Goal: Task Accomplishment & Management: Use online tool/utility

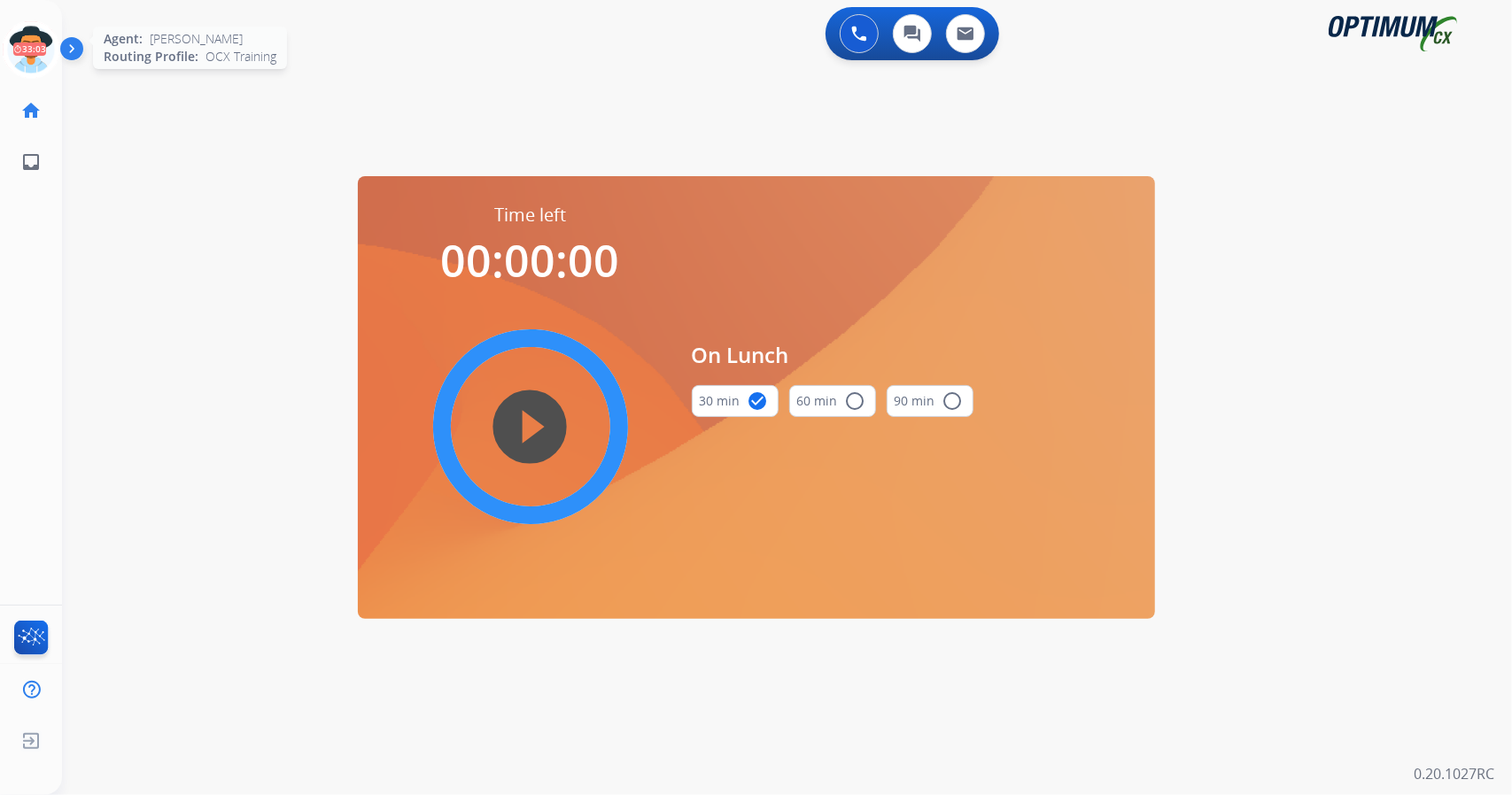
click at [29, 28] on icon at bounding box center [31, 50] width 57 height 57
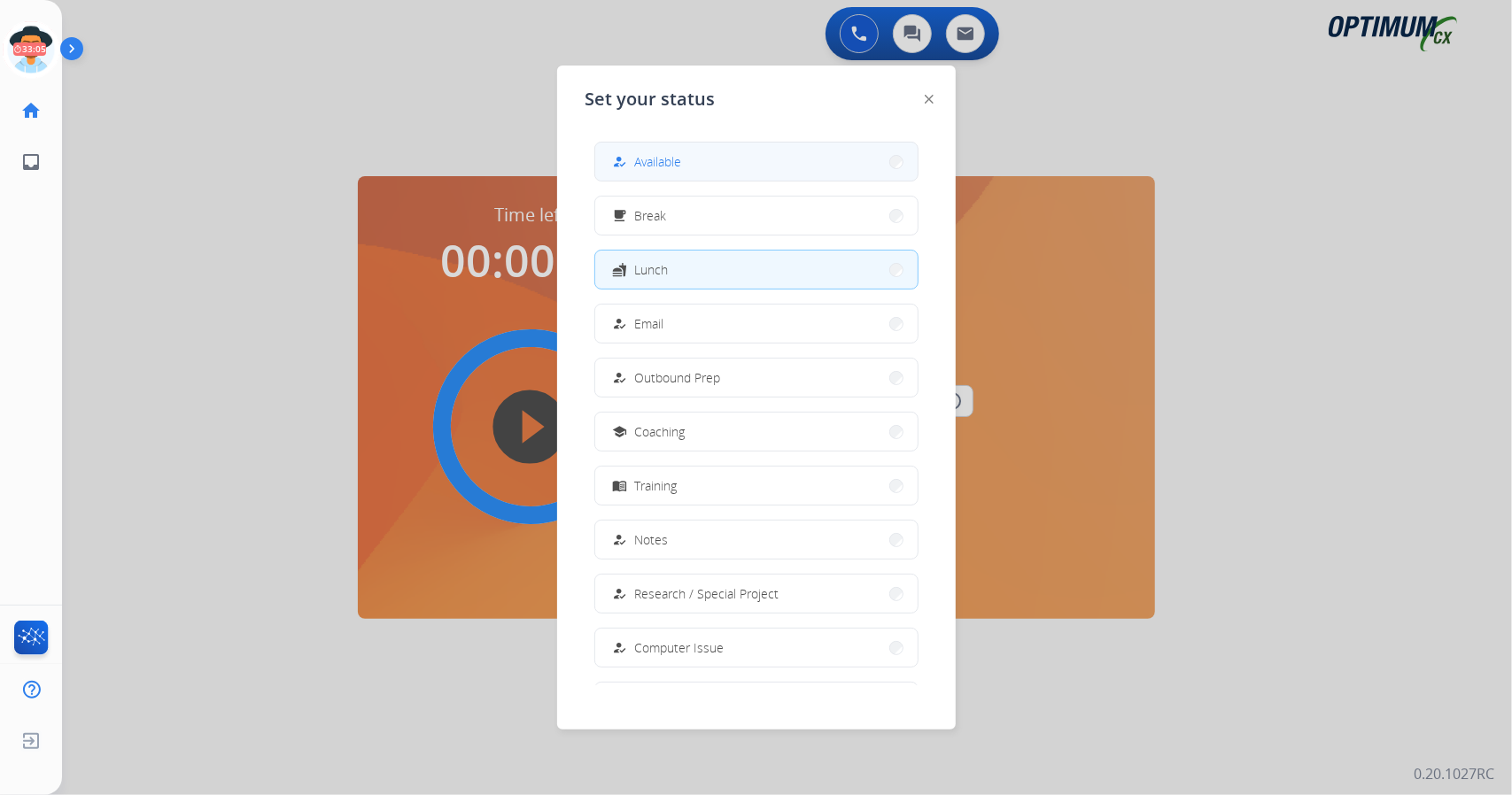
click at [666, 159] on span "Available" at bounding box center [658, 162] width 47 height 18
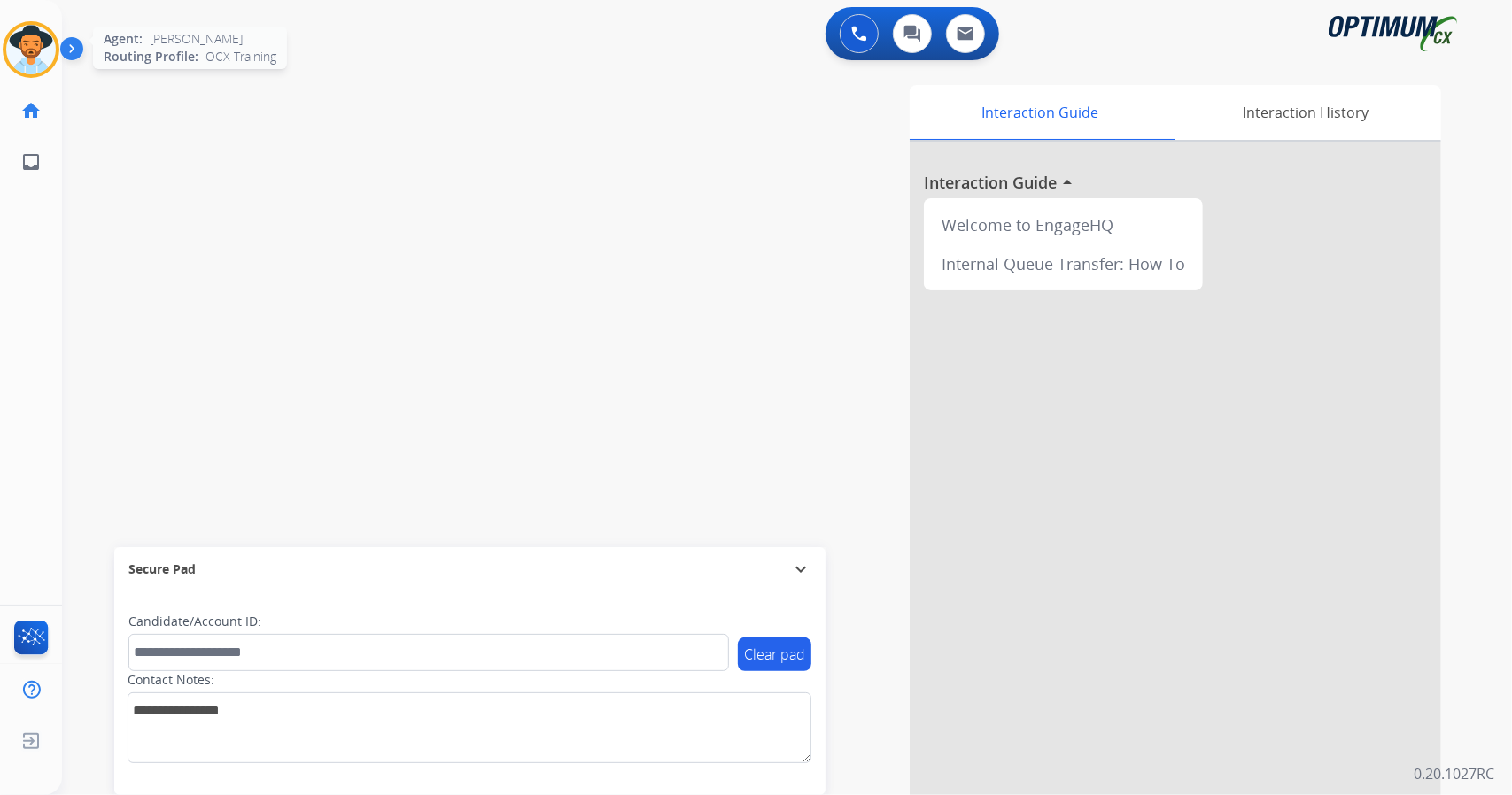
click at [31, 53] on img at bounding box center [31, 50] width 50 height 50
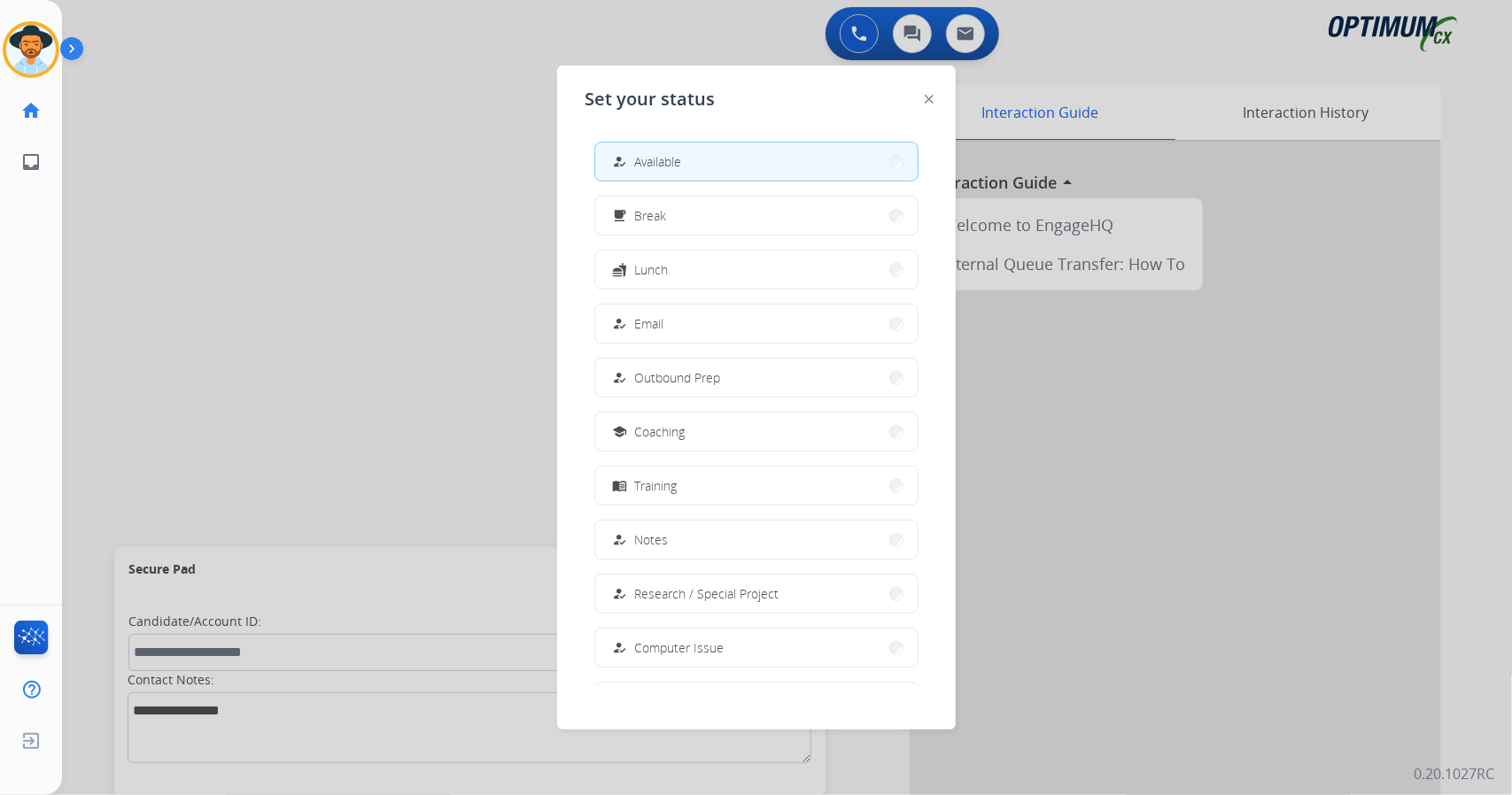
click at [427, 293] on div at bounding box center [756, 398] width 1512 height 795
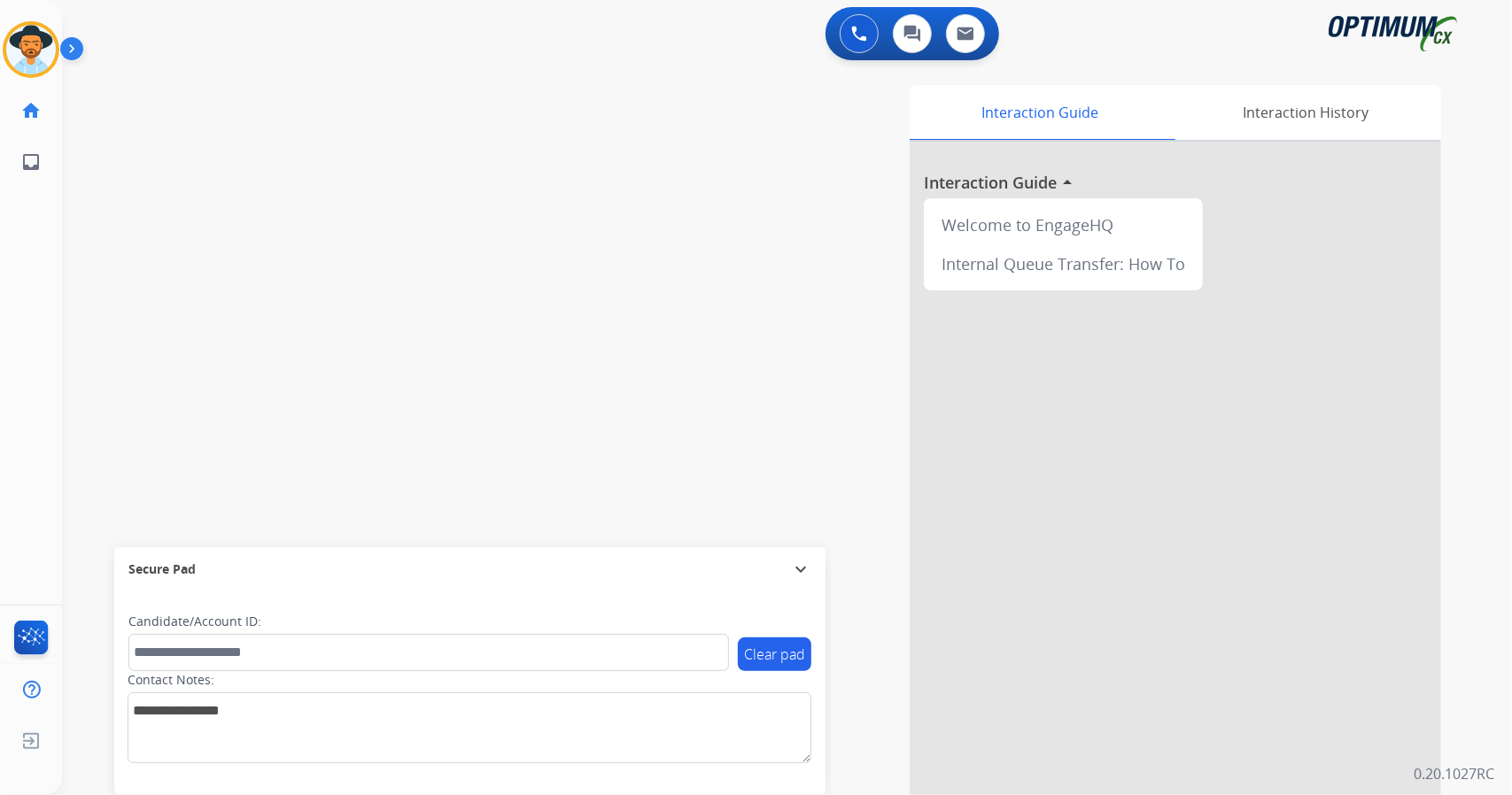
click at [79, 398] on div "swap_horiz Break voice bridge close_fullscreen Connect 3-Way Call merge_type Se…" at bounding box center [766, 433] width 1408 height 739
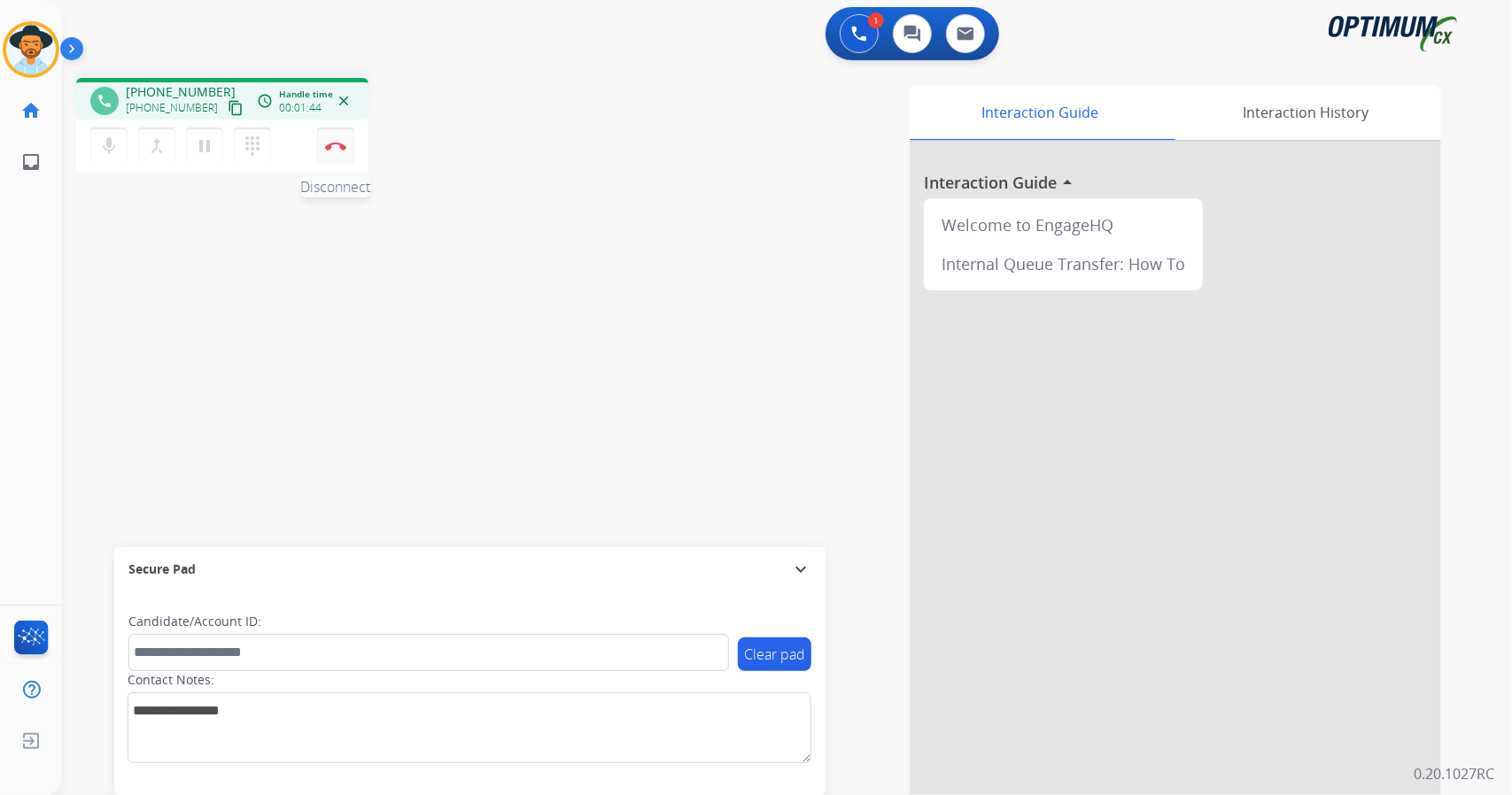
click at [331, 153] on button "Disconnect" at bounding box center [336, 146] width 37 height 37
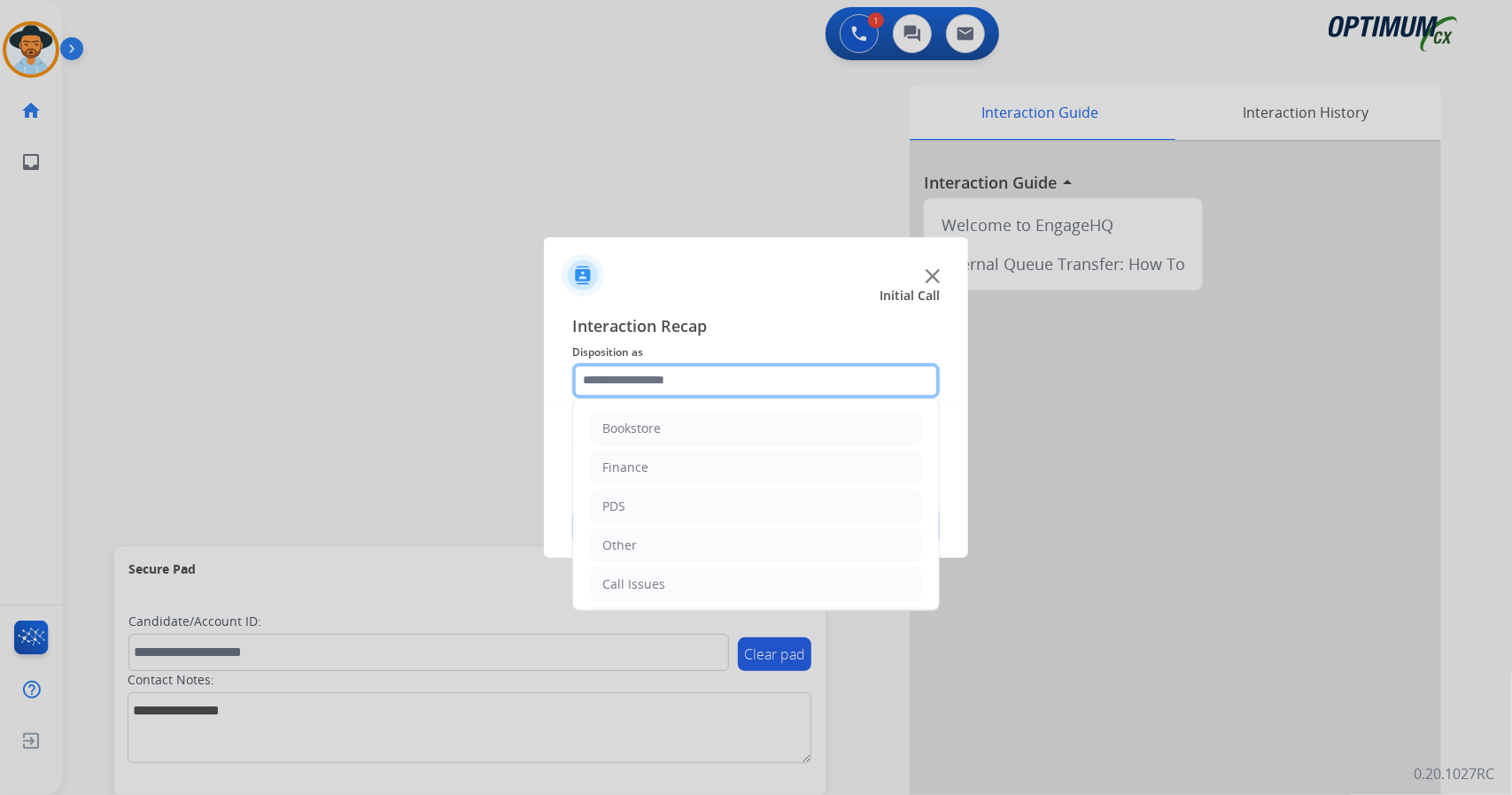
click at [682, 370] on input "text" at bounding box center [756, 381] width 368 height 35
click at [676, 580] on li "Call Issues" at bounding box center [756, 584] width 330 height 33
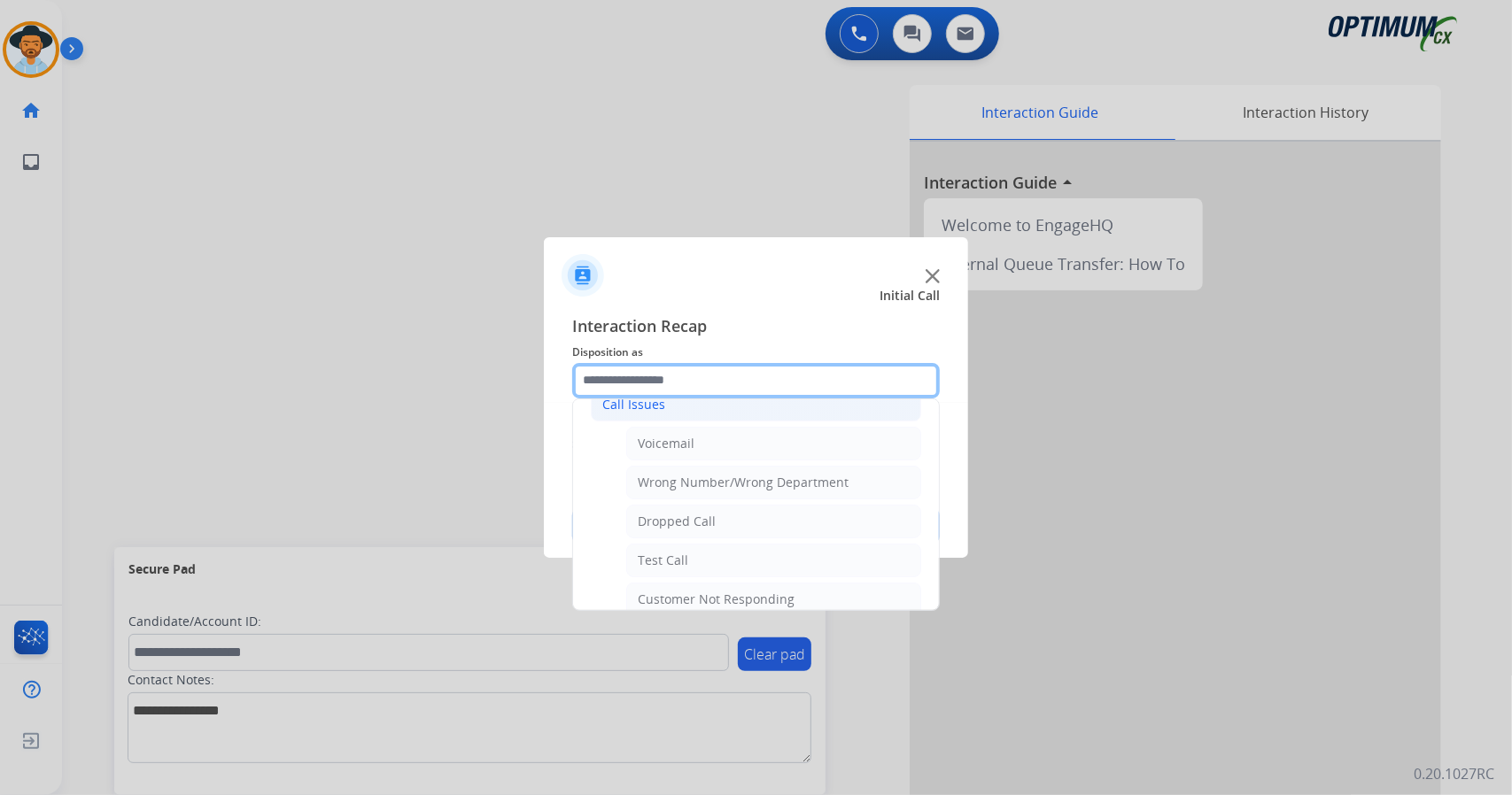
scroll to position [201, 0]
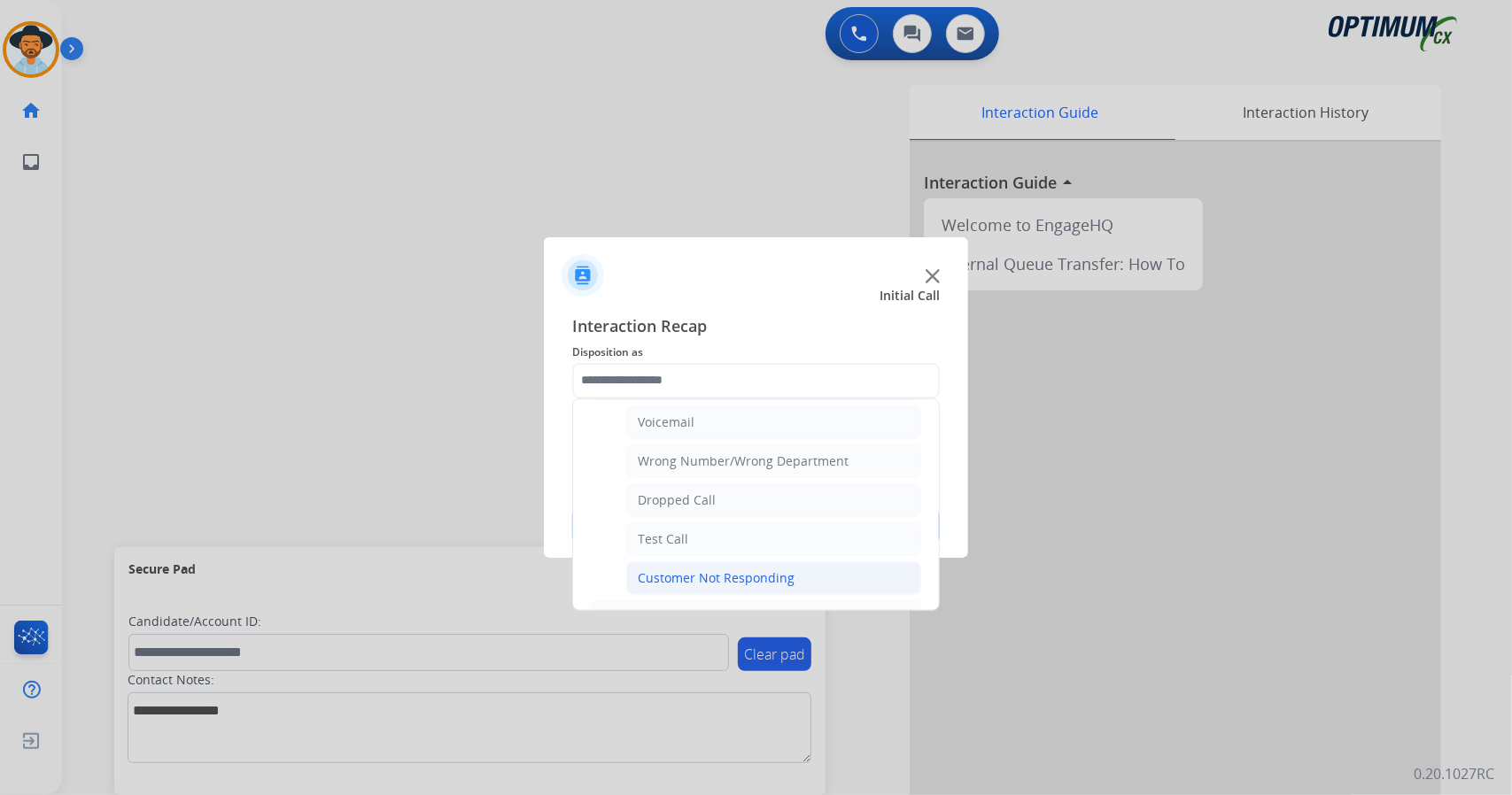
click at [738, 574] on div "Customer Not Responding" at bounding box center [717, 578] width 157 height 18
type input "**********"
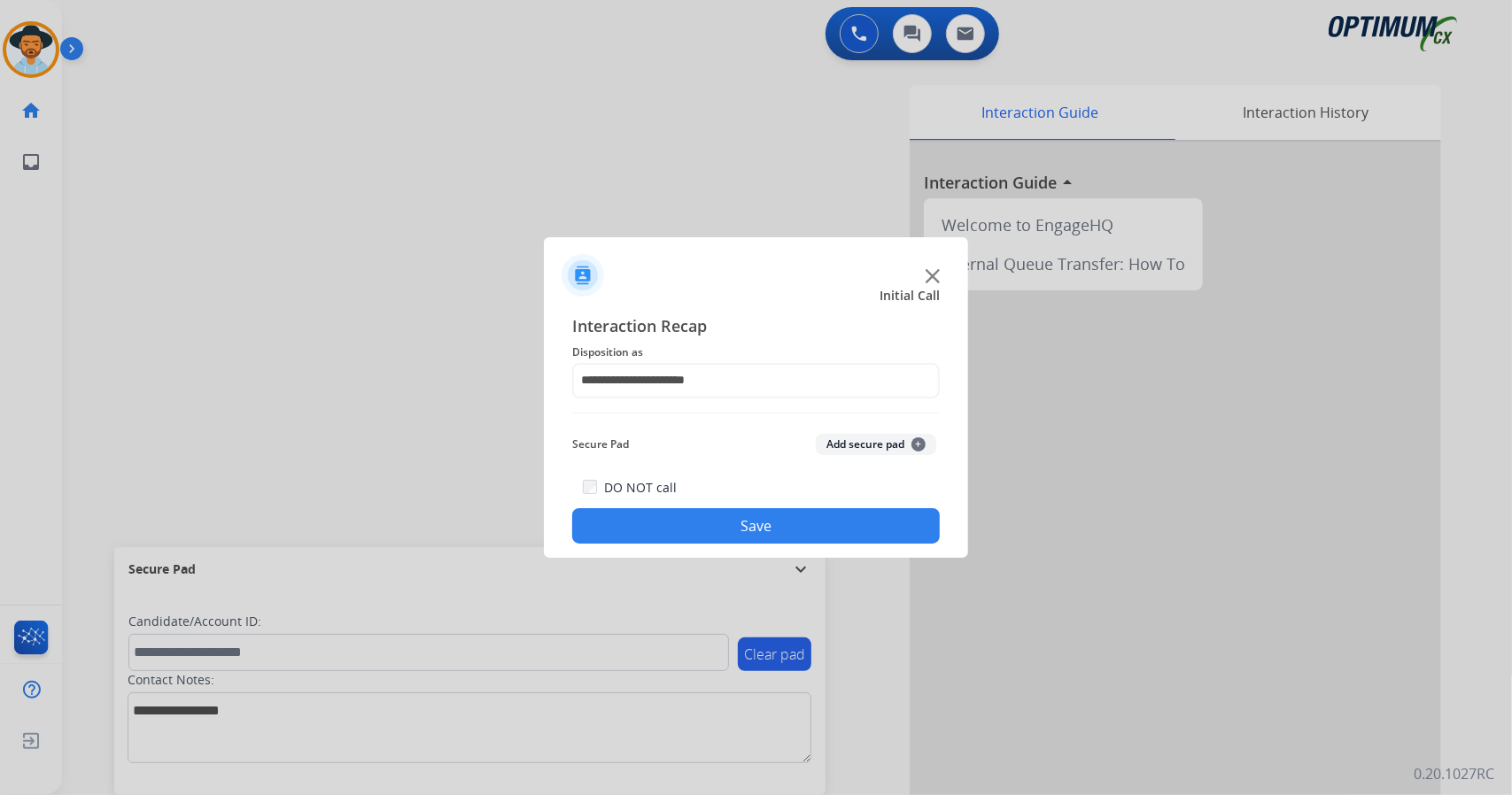
click at [718, 523] on button "Save" at bounding box center [756, 526] width 368 height 35
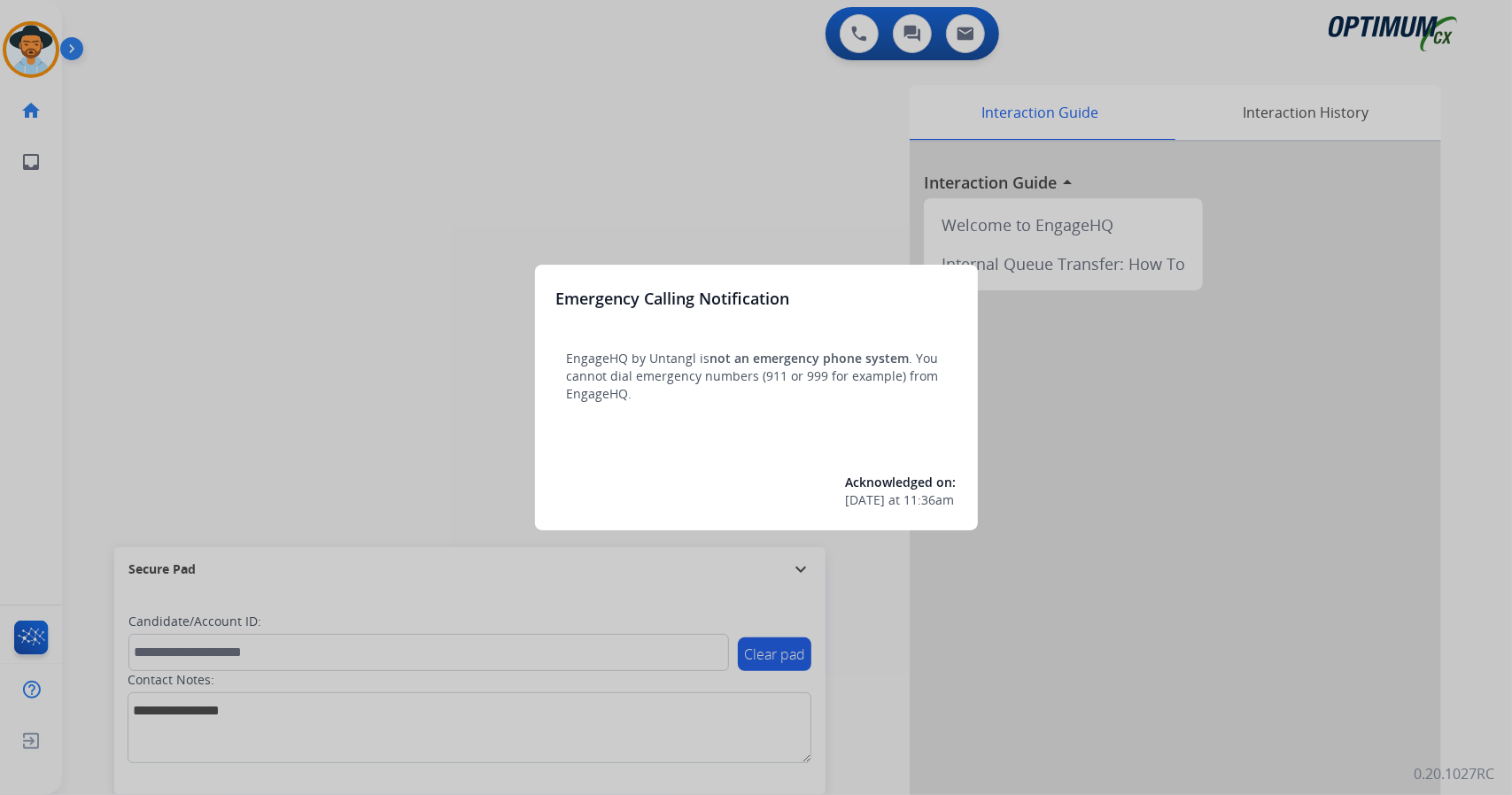
click at [288, 335] on div at bounding box center [756, 398] width 1512 height 795
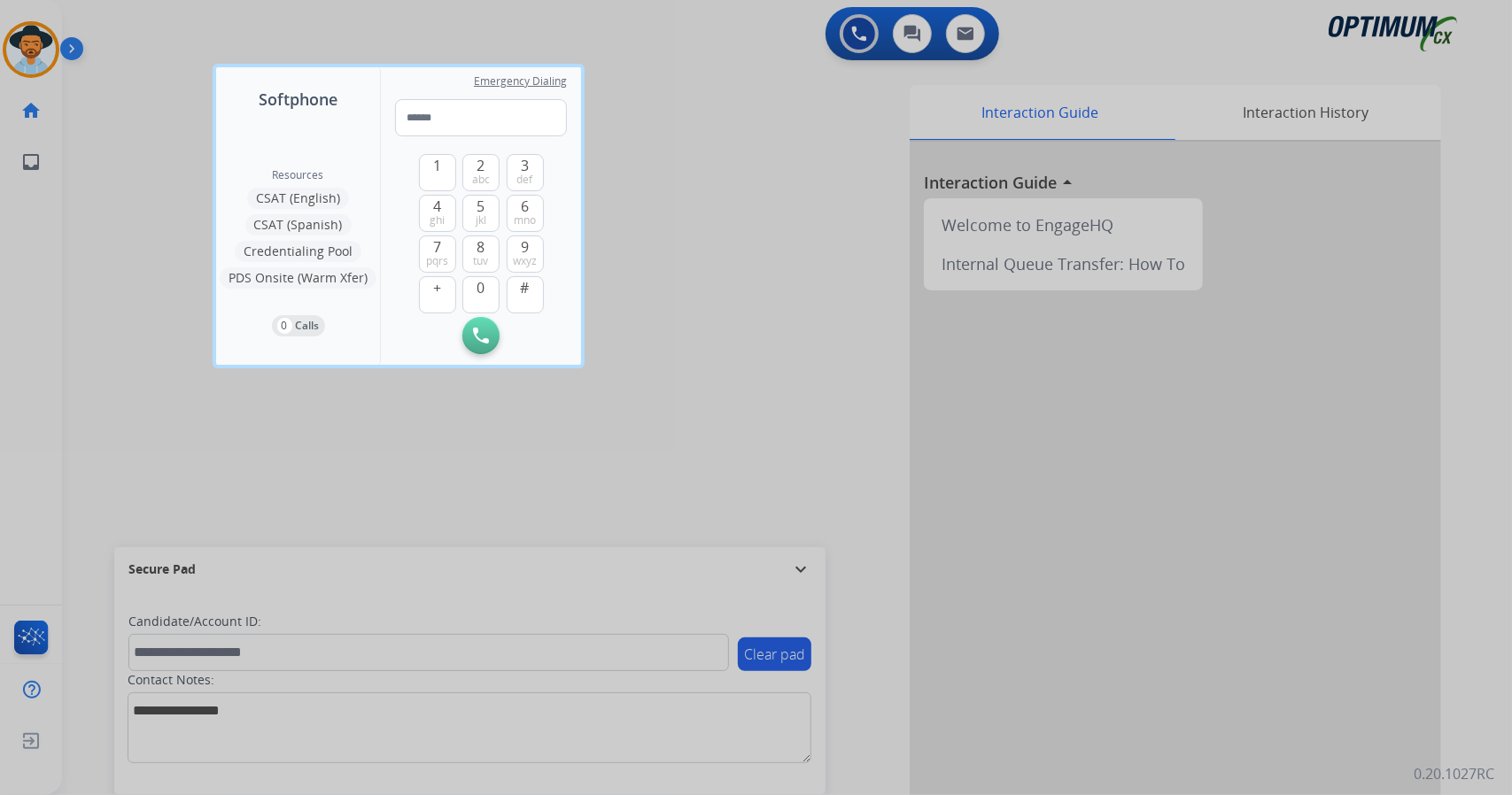
click at [130, 321] on div at bounding box center [756, 398] width 1512 height 795
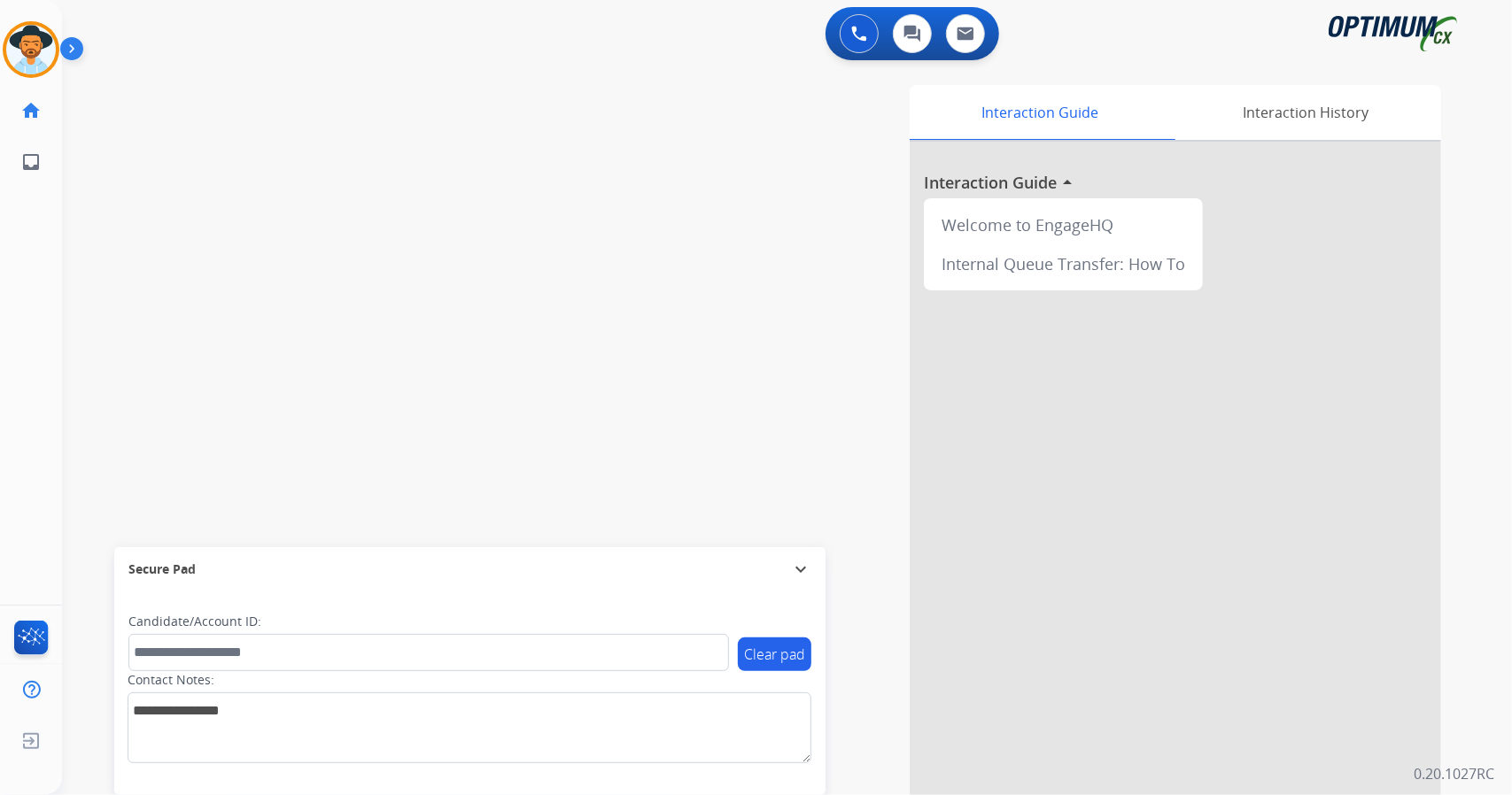
click at [458, 327] on div "swap_horiz Break voice bridge close_fullscreen Connect 3-Way Call merge_type Se…" at bounding box center [766, 433] width 1408 height 739
click at [636, 281] on div "Interaction Guide Interaction History Interaction Guide arrow_drop_up Welcome t…" at bounding box center [1002, 444] width 877 height 717
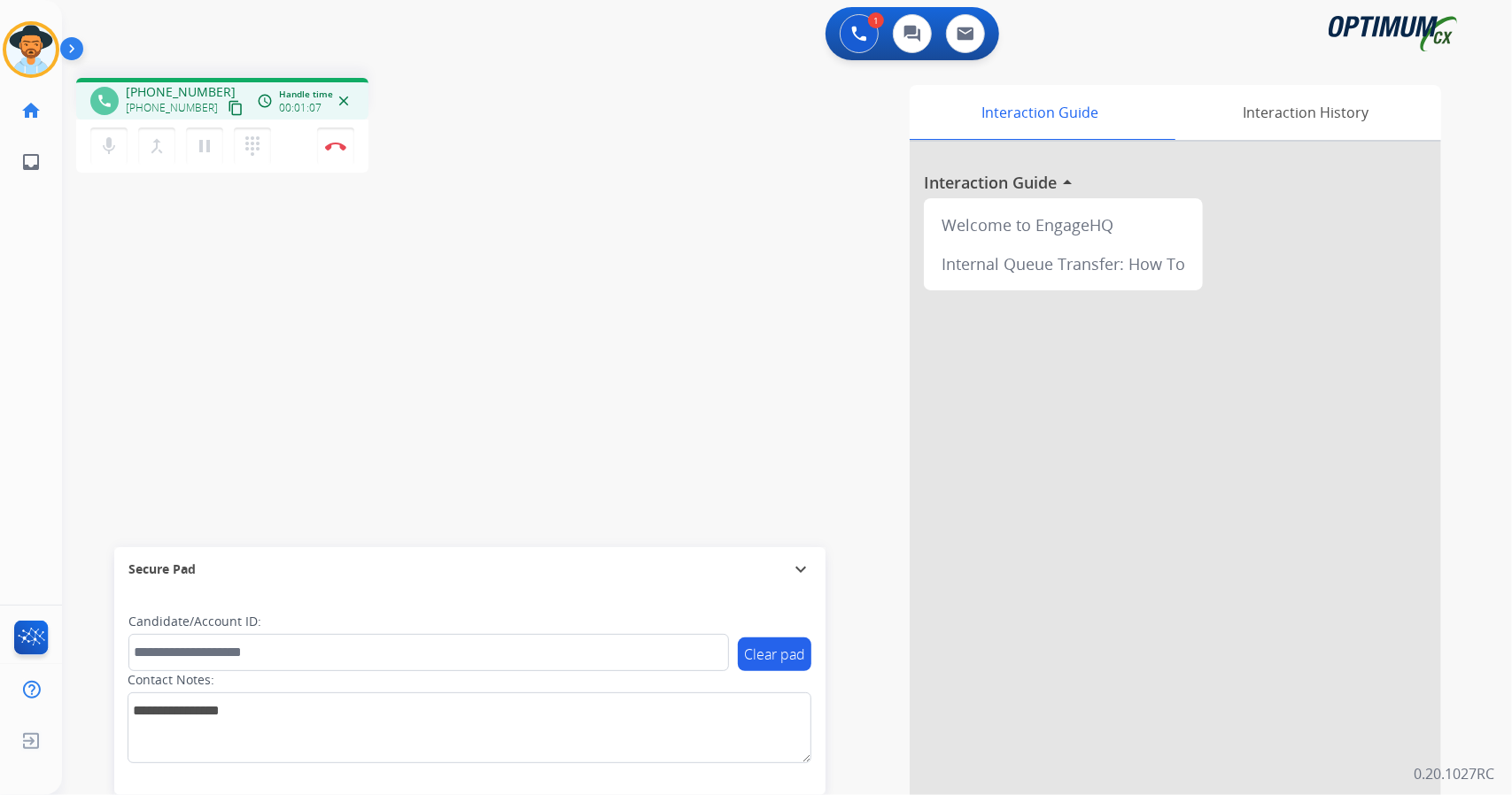
drag, startPoint x: 636, startPoint y: 281, endPoint x: 390, endPoint y: 394, distance: 270.7
click at [390, 394] on div "phone [PHONE_NUMBER] [PHONE_NUMBER] content_copy access_time Call metrics Queue…" at bounding box center [766, 433] width 1408 height 739
click at [344, 156] on button "Disconnect" at bounding box center [336, 146] width 37 height 37
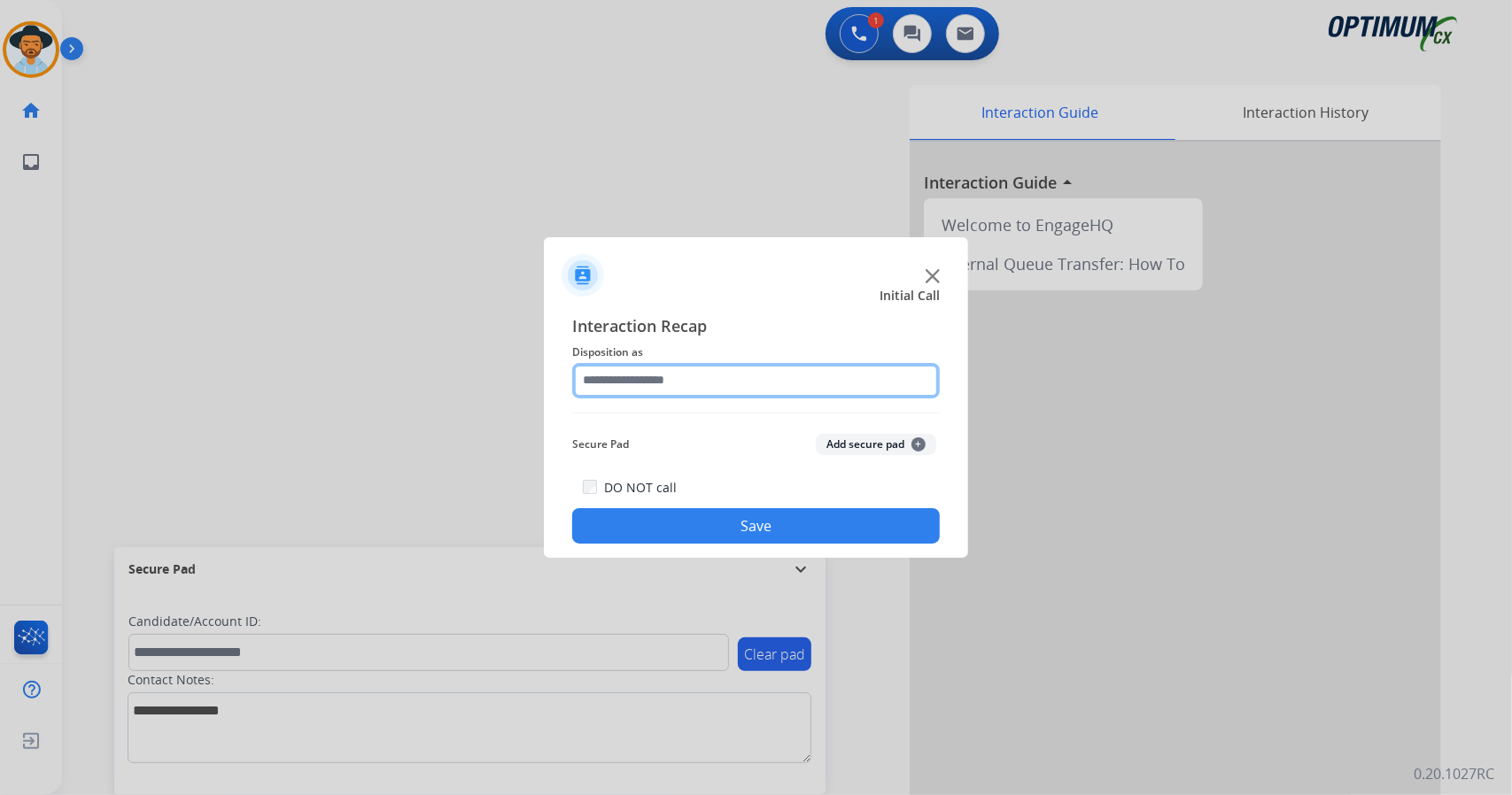
click at [706, 364] on input "text" at bounding box center [756, 381] width 368 height 35
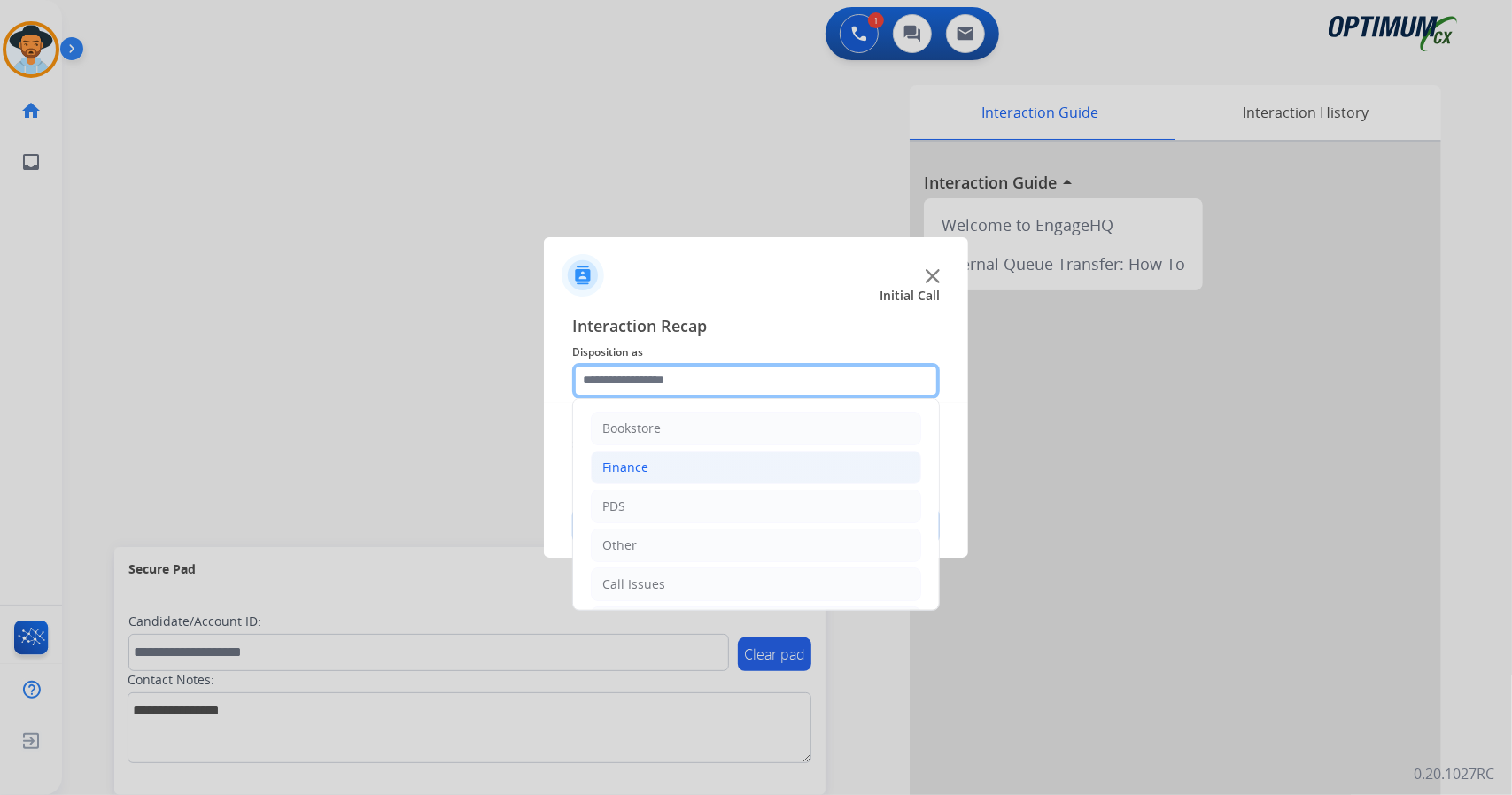
scroll to position [116, 0]
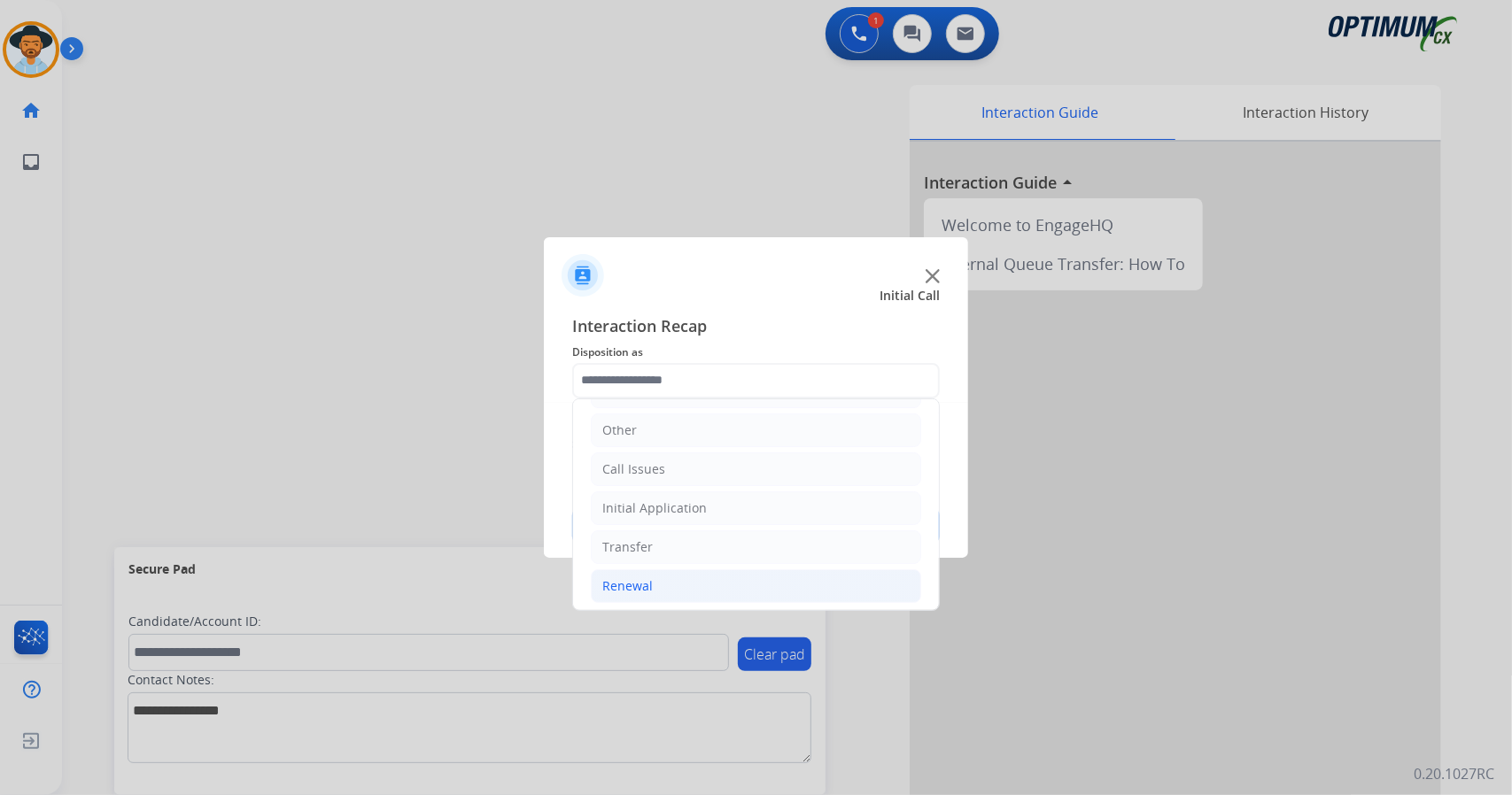
click at [707, 591] on li "Renewal" at bounding box center [756, 586] width 330 height 33
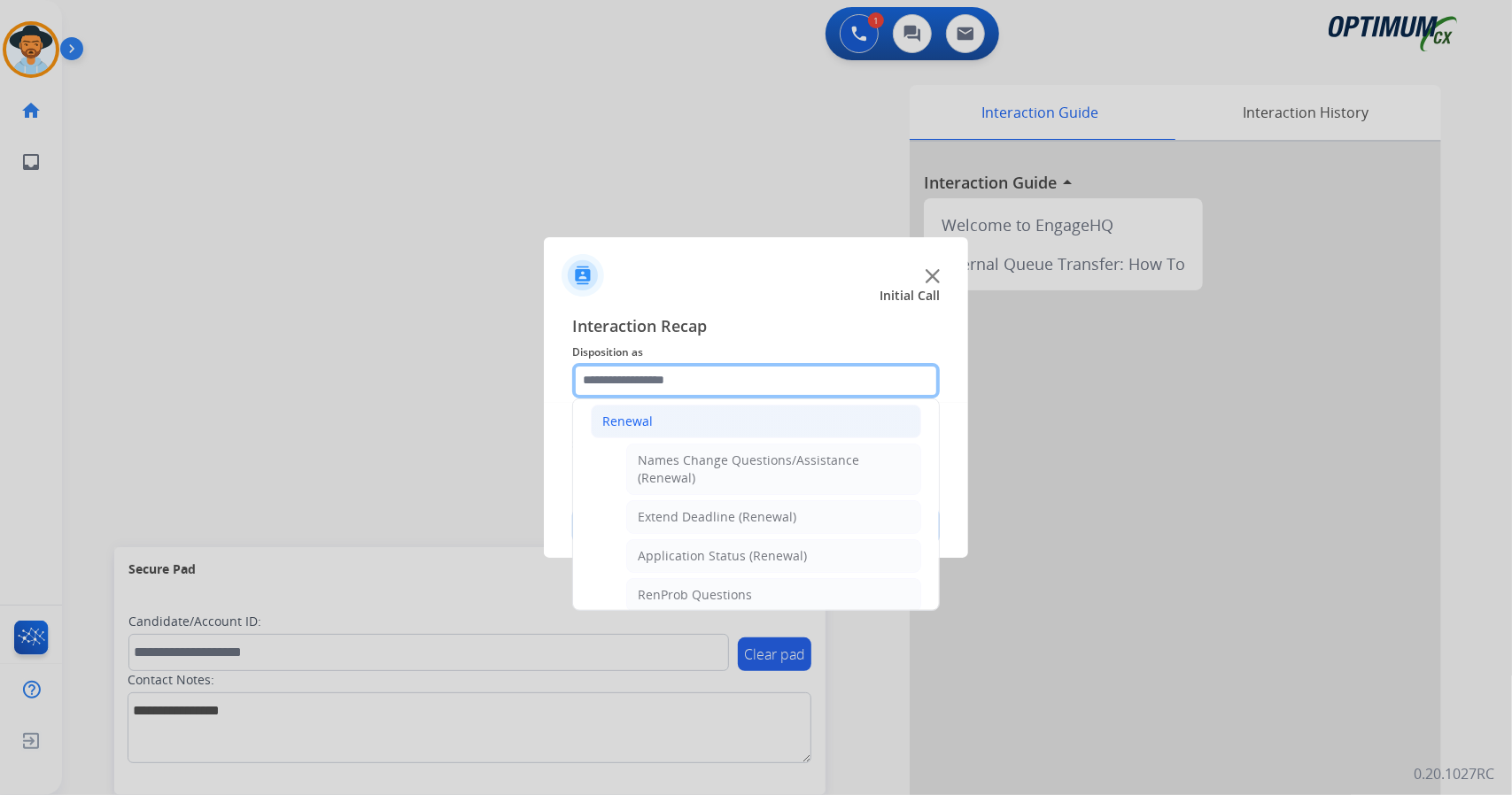
scroll to position [463, 0]
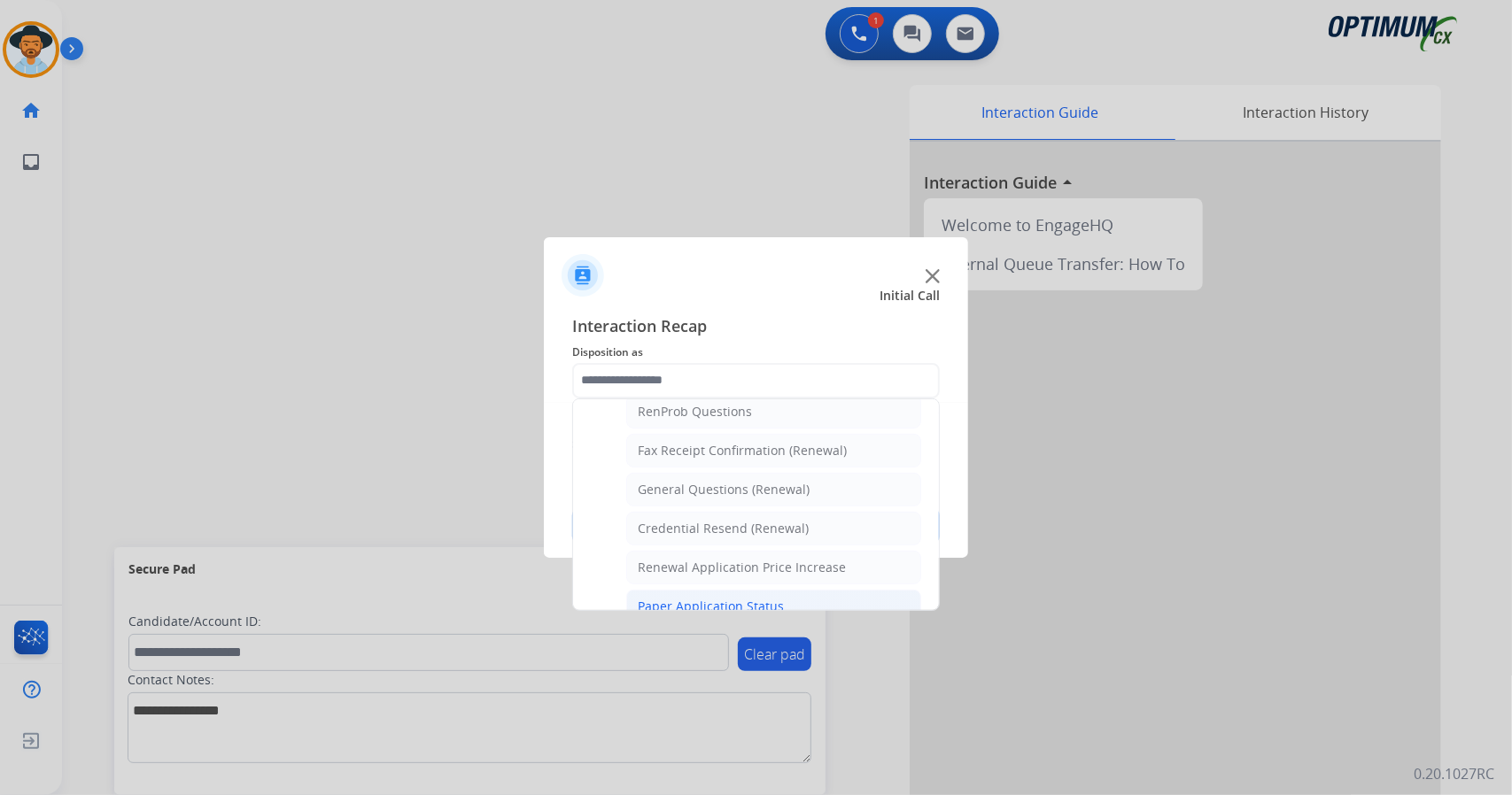
click at [755, 598] on div "Paper Application Status" at bounding box center [711, 606] width 146 height 18
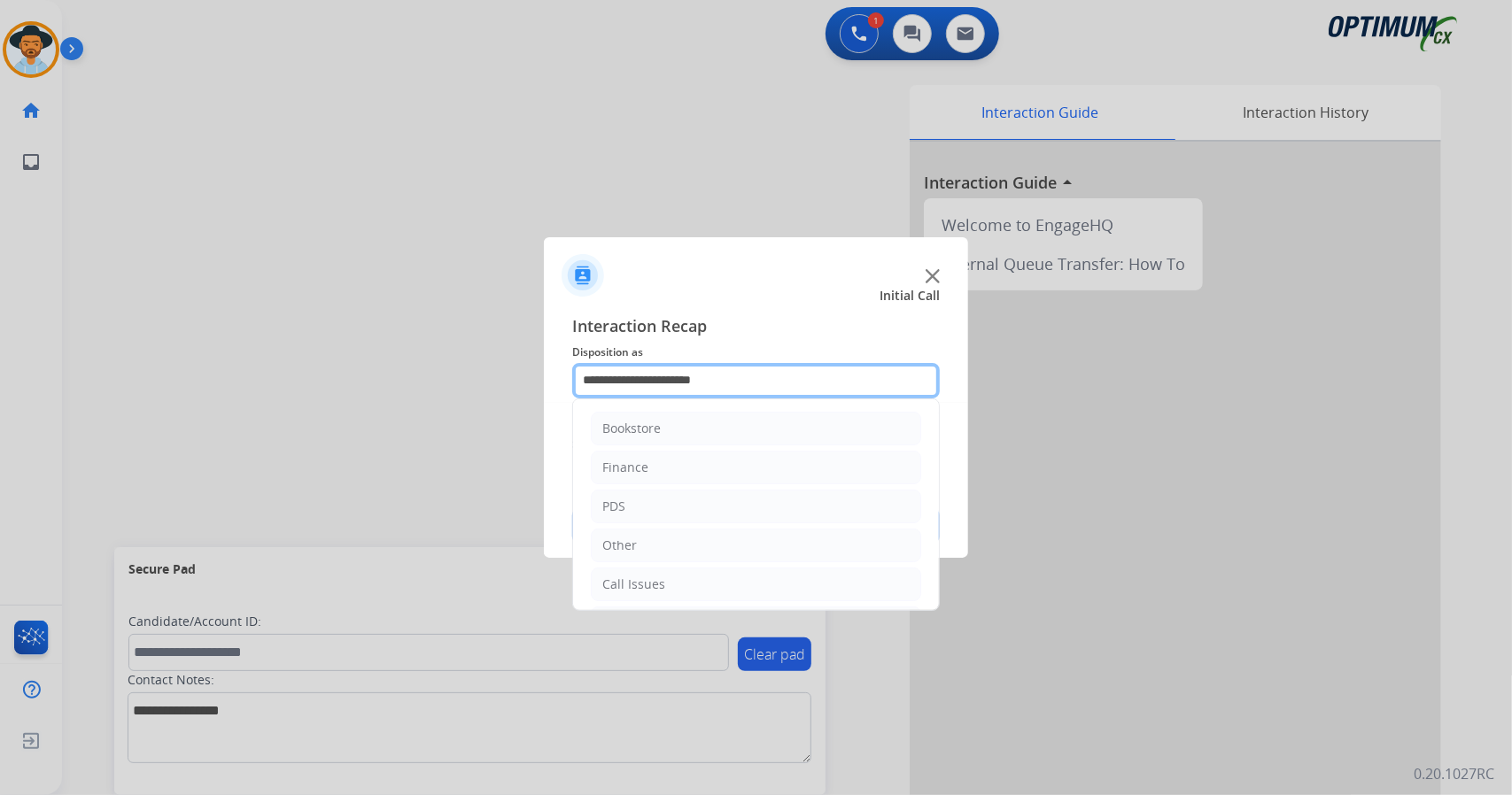
click at [727, 375] on input "**********" at bounding box center [756, 381] width 368 height 35
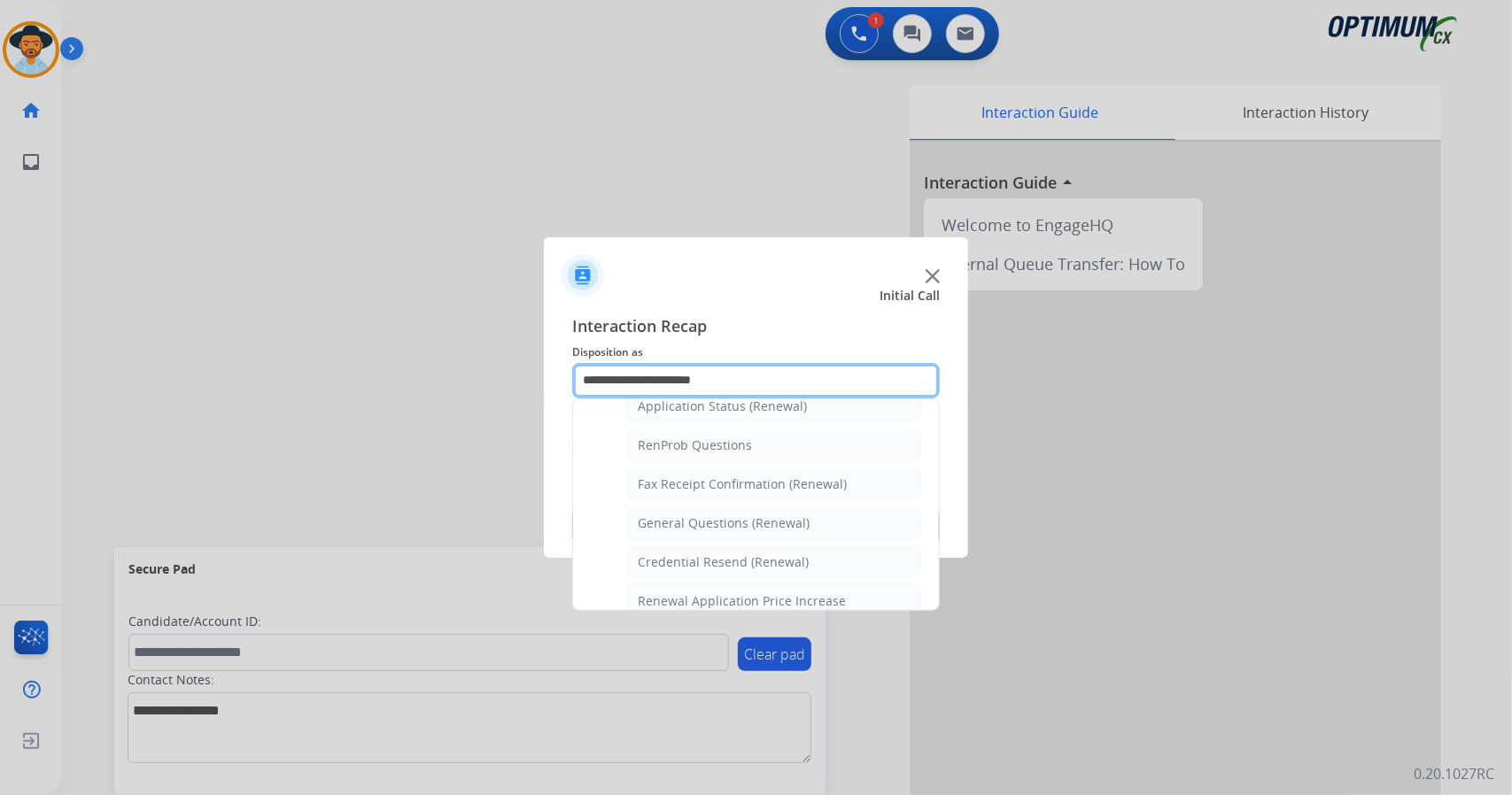
scroll to position [669, 0]
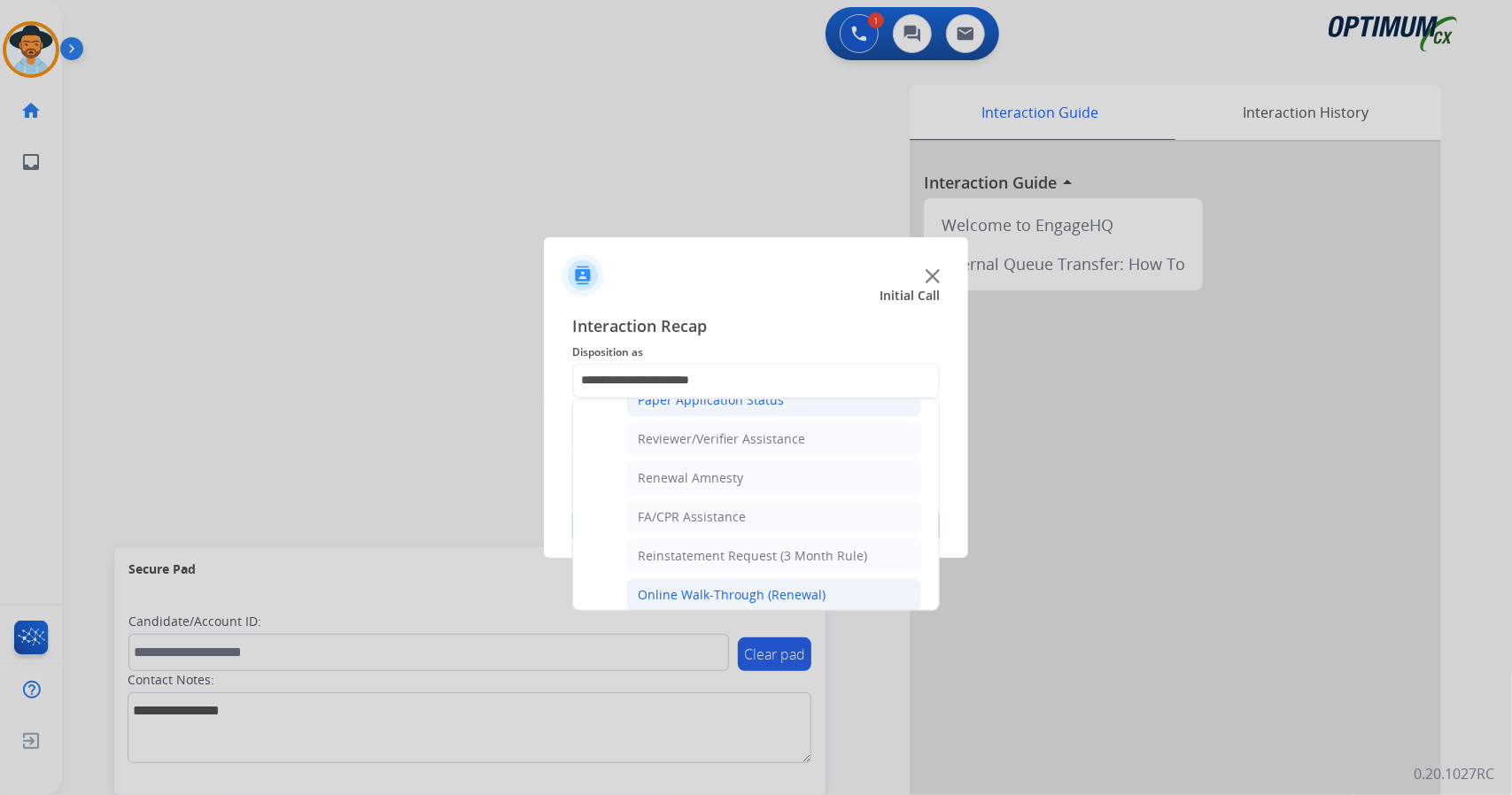
click at [741, 586] on div "Online Walk-Through (Renewal)" at bounding box center [731, 594] width 188 height 18
type input "**********"
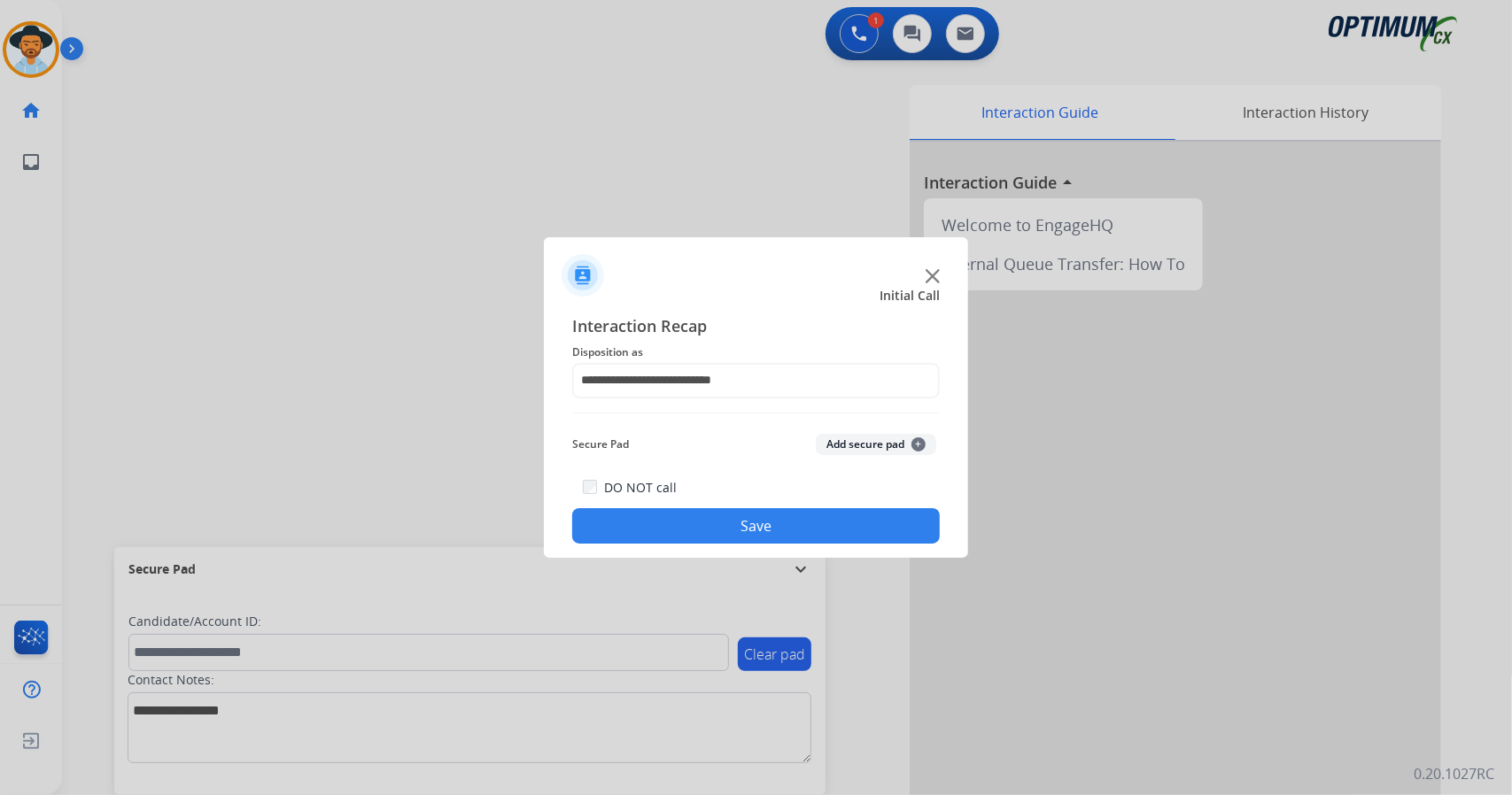
click at [727, 521] on button "Save" at bounding box center [756, 526] width 368 height 35
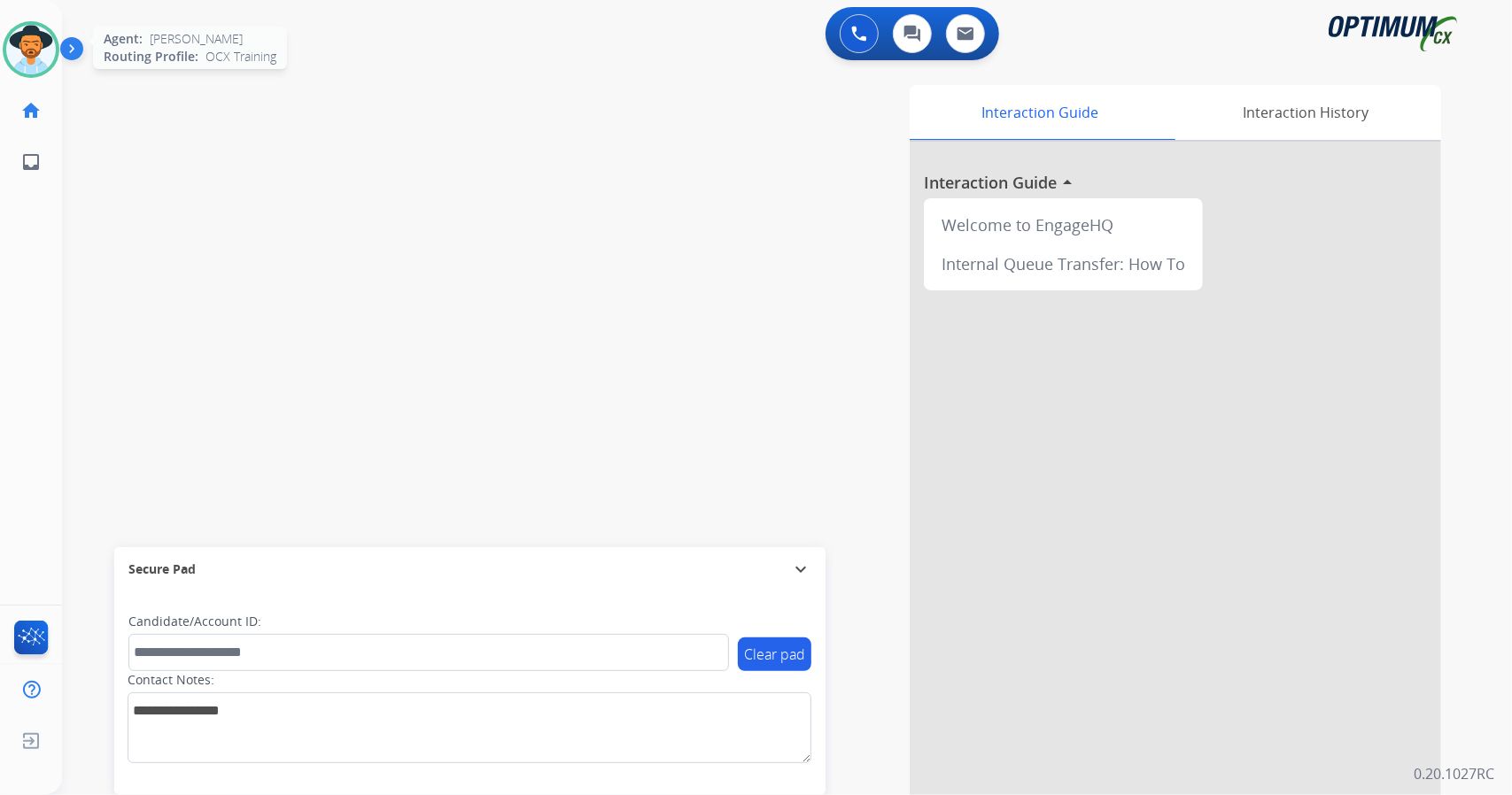
click at [46, 27] on div at bounding box center [31, 49] width 56 height 56
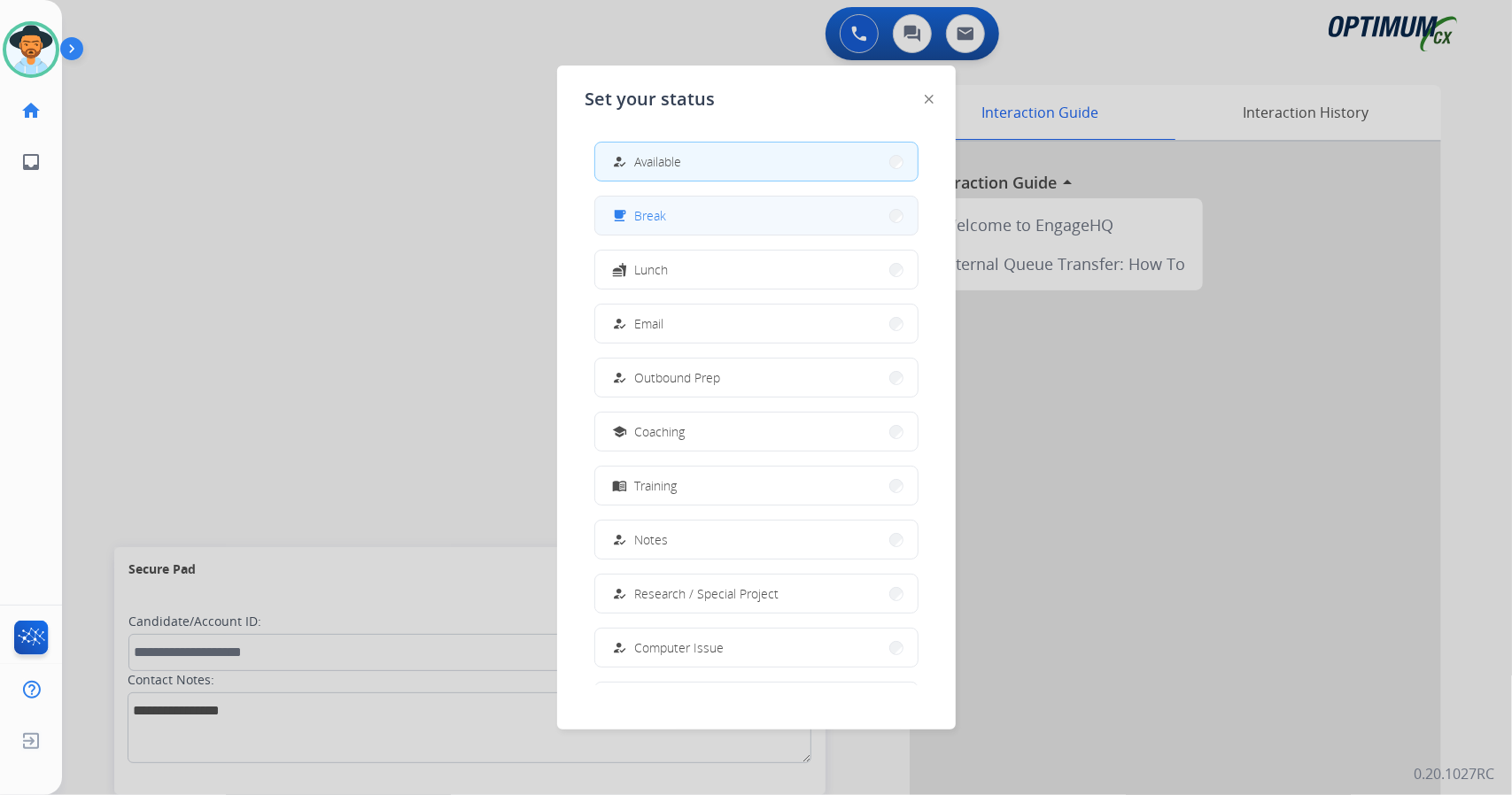
click at [682, 217] on button "free_breakfast Break" at bounding box center [756, 215] width 323 height 38
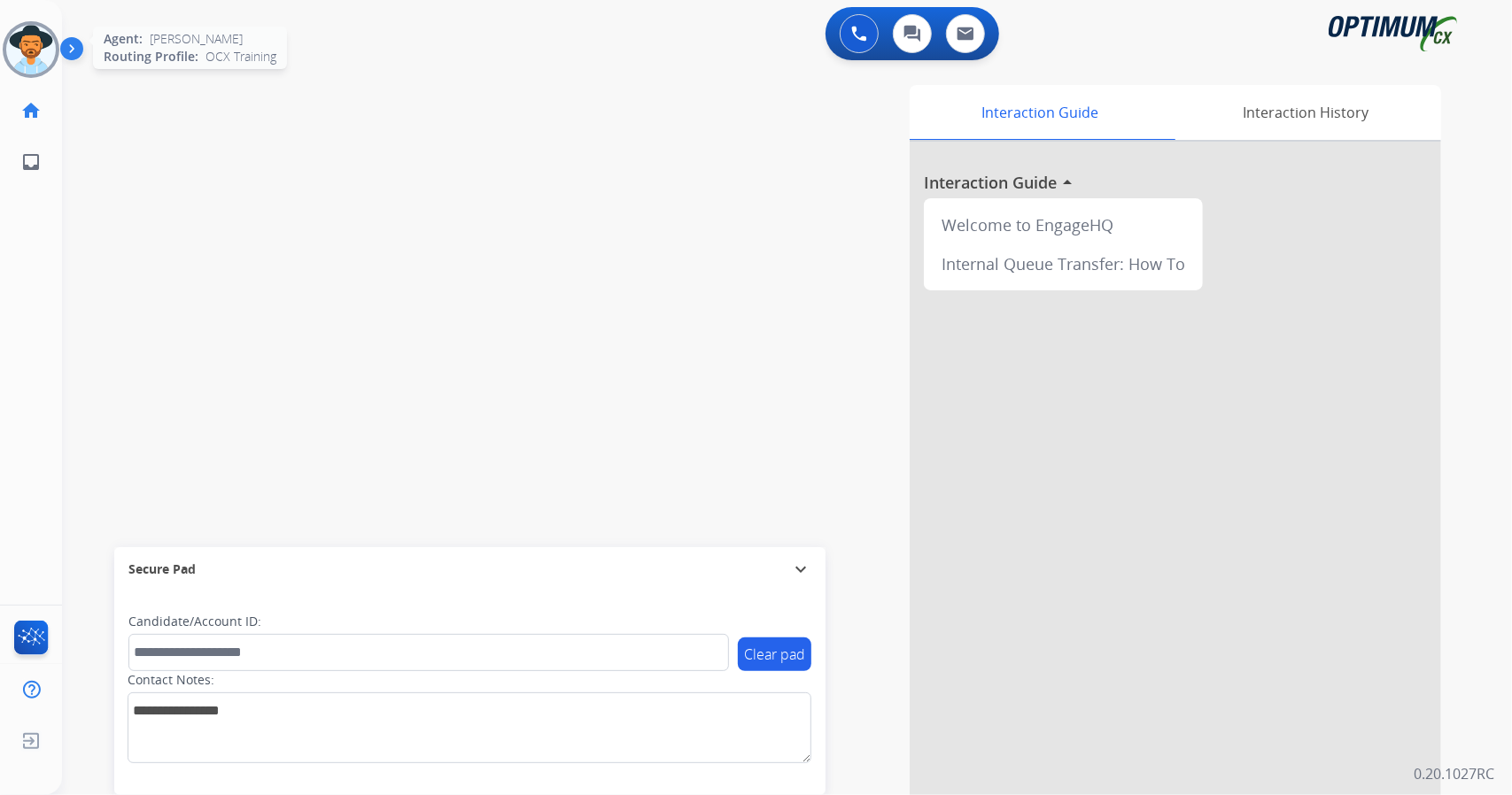
click at [40, 53] on img at bounding box center [31, 50] width 50 height 50
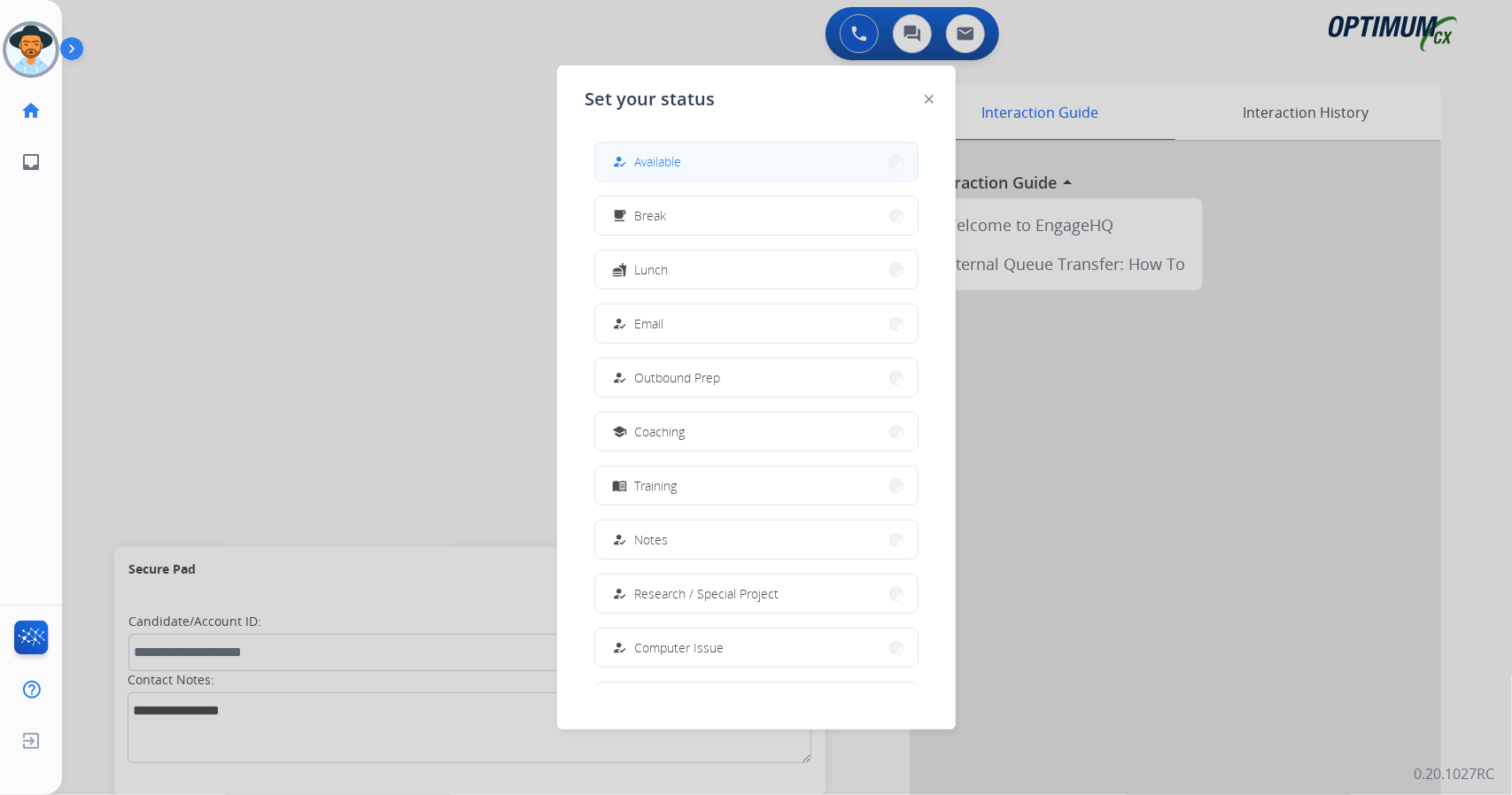
click at [676, 152] on div "how_to_reg Available" at bounding box center [645, 162] width 73 height 21
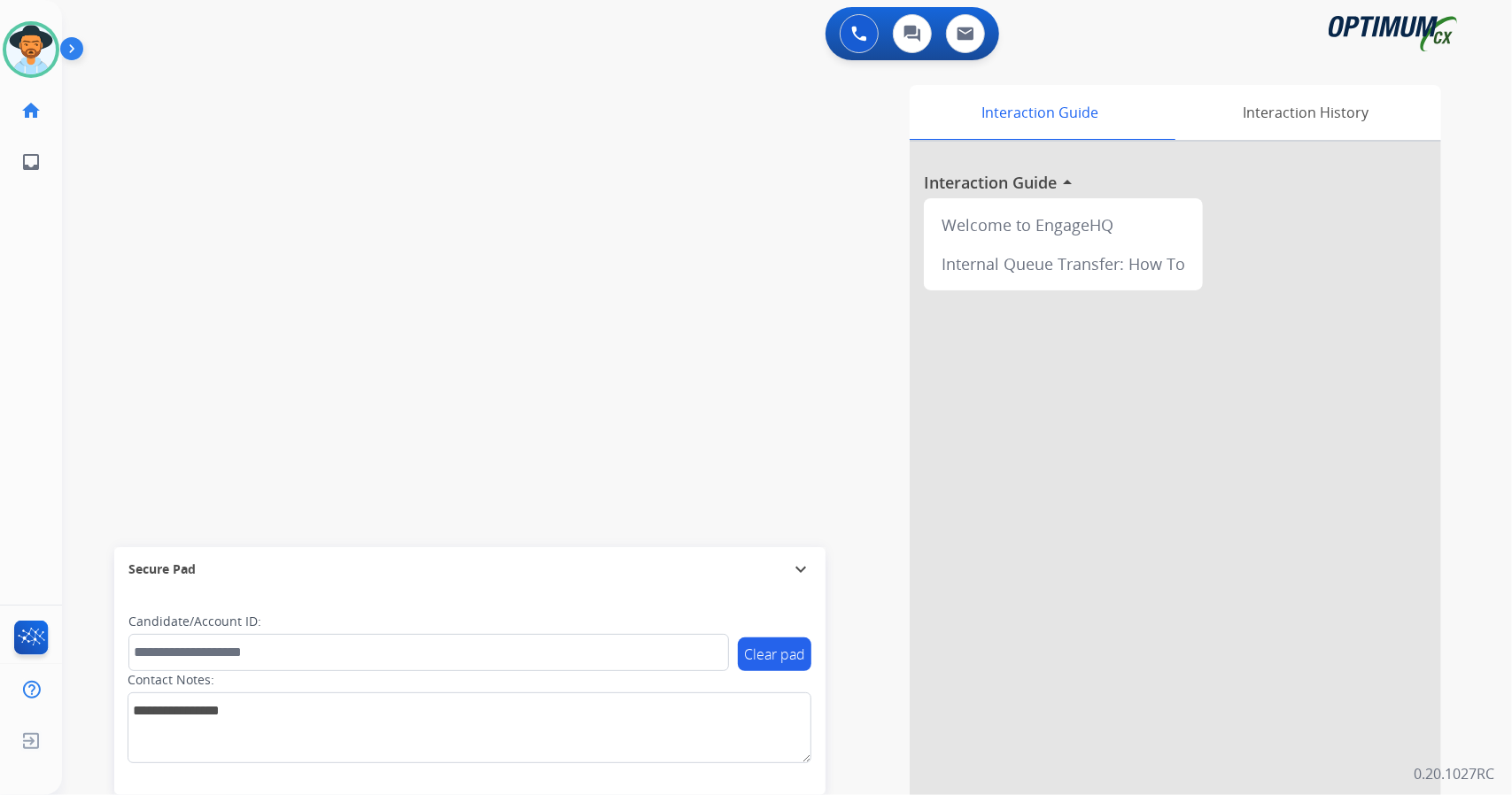
click at [73, 486] on div "swap_horiz Break voice bridge close_fullscreen Connect 3-Way Call merge_type Se…" at bounding box center [766, 433] width 1408 height 739
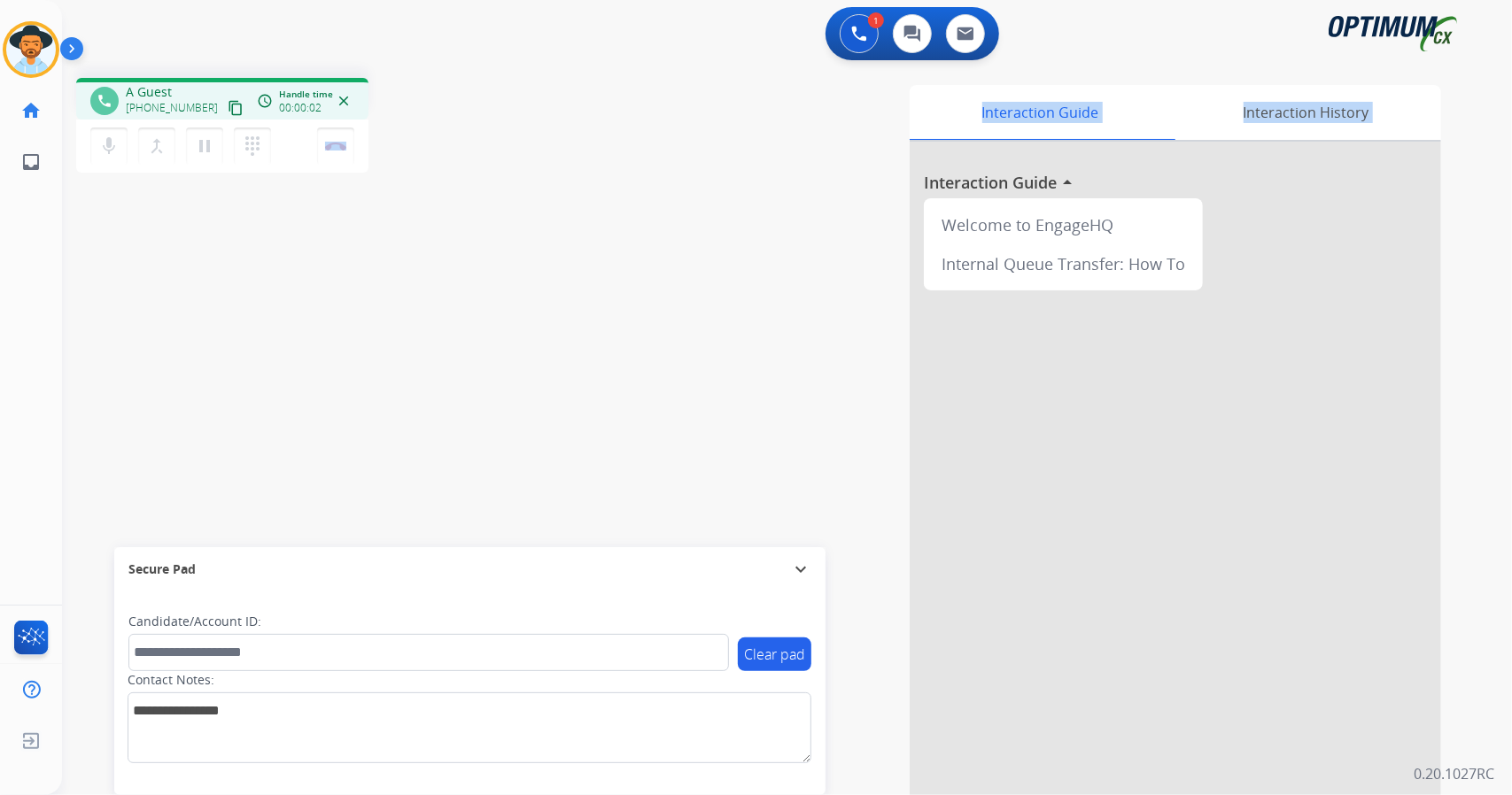
click at [147, 206] on div "phone A Guest [PHONE_NUMBER] content_copy access_time Call metrics Queue 00:11 …" at bounding box center [766, 433] width 1408 height 739
click at [108, 327] on div "phone [PHONE_NUMBER] [PHONE_NUMBER] content_copy access_time Call metrics Queue…" at bounding box center [766, 433] width 1408 height 739
click at [340, 138] on button "Disconnect" at bounding box center [336, 146] width 37 height 37
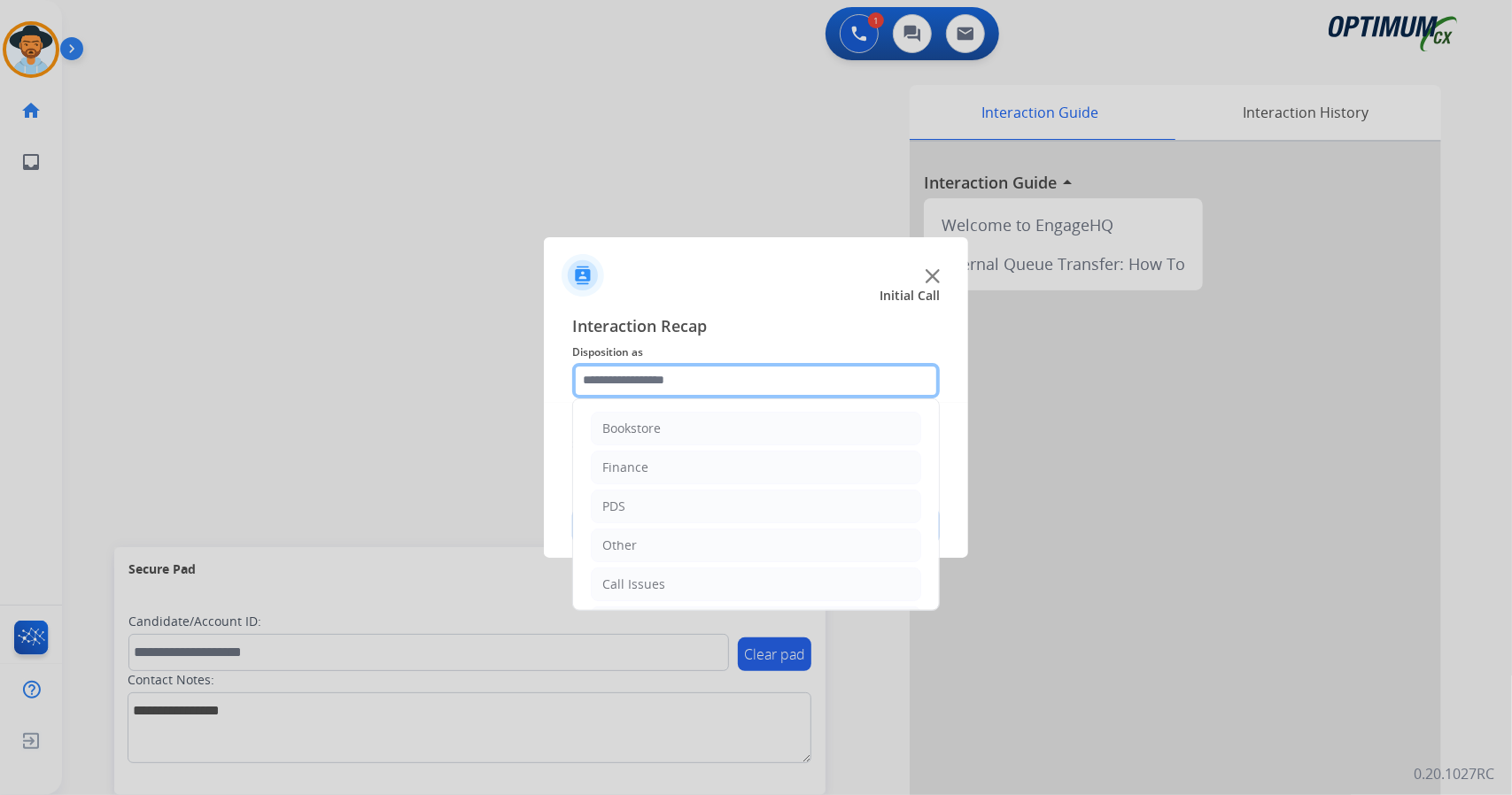
click at [769, 383] on input "text" at bounding box center [756, 381] width 368 height 35
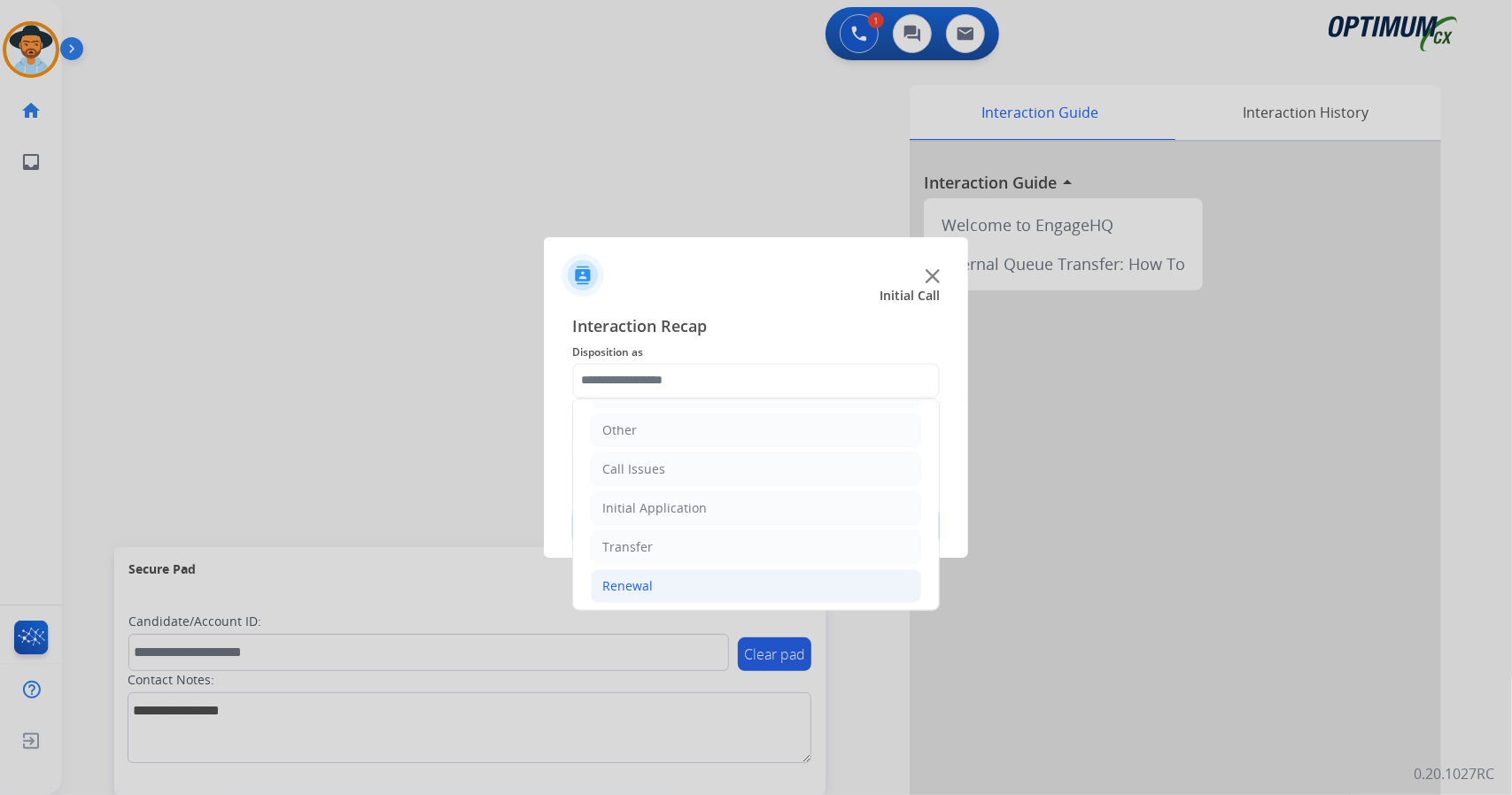
click at [716, 569] on li "Renewal" at bounding box center [756, 586] width 330 height 33
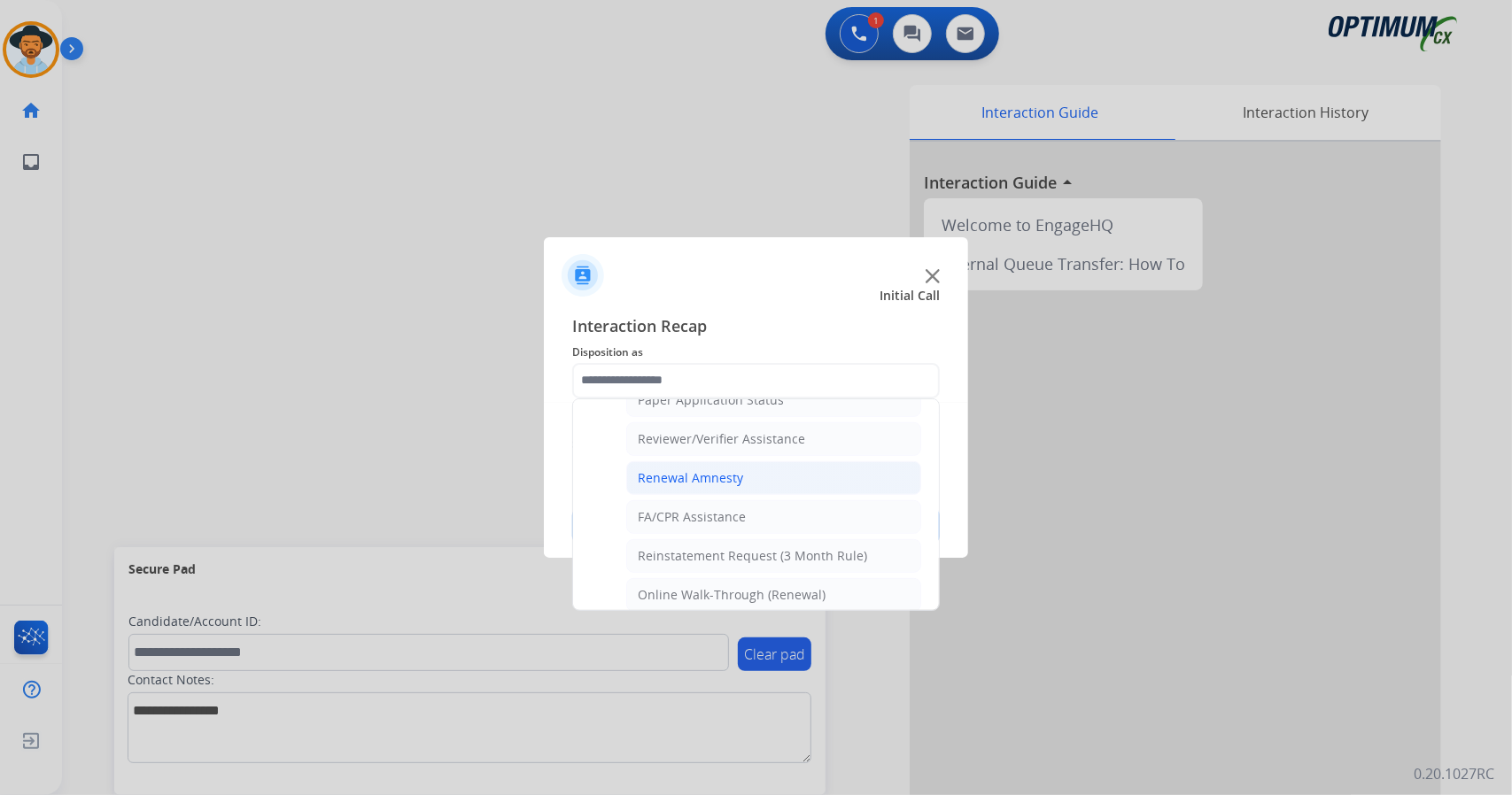
click at [710, 470] on div "Renewal Amnesty" at bounding box center [691, 478] width 105 height 18
type input "**********"
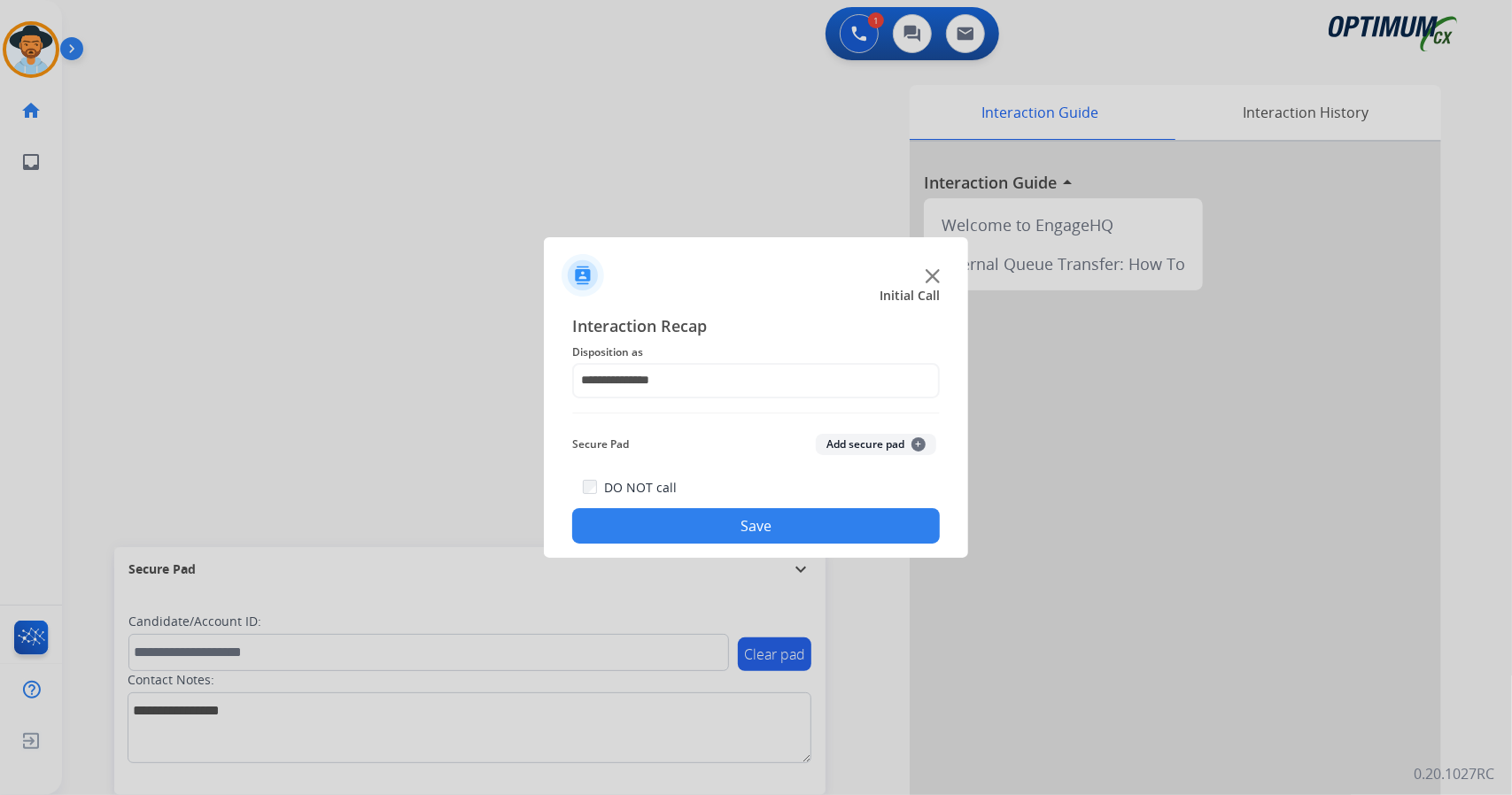
click at [722, 524] on button "Save" at bounding box center [756, 526] width 368 height 35
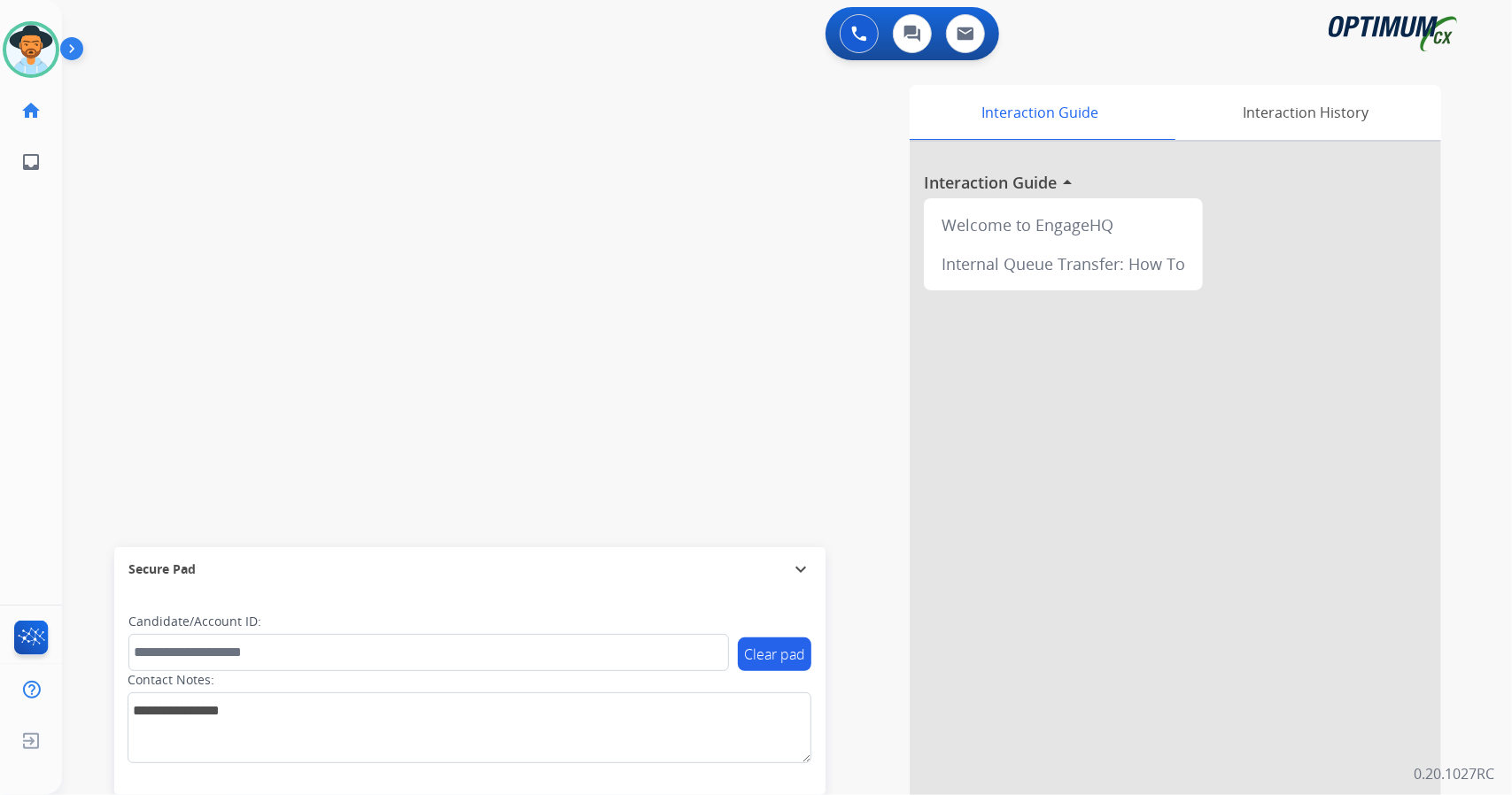
click at [118, 311] on div "swap_horiz Break voice bridge close_fullscreen Connect 3-Way Call merge_type Se…" at bounding box center [766, 433] width 1408 height 739
click at [25, 53] on img at bounding box center [31, 50] width 50 height 50
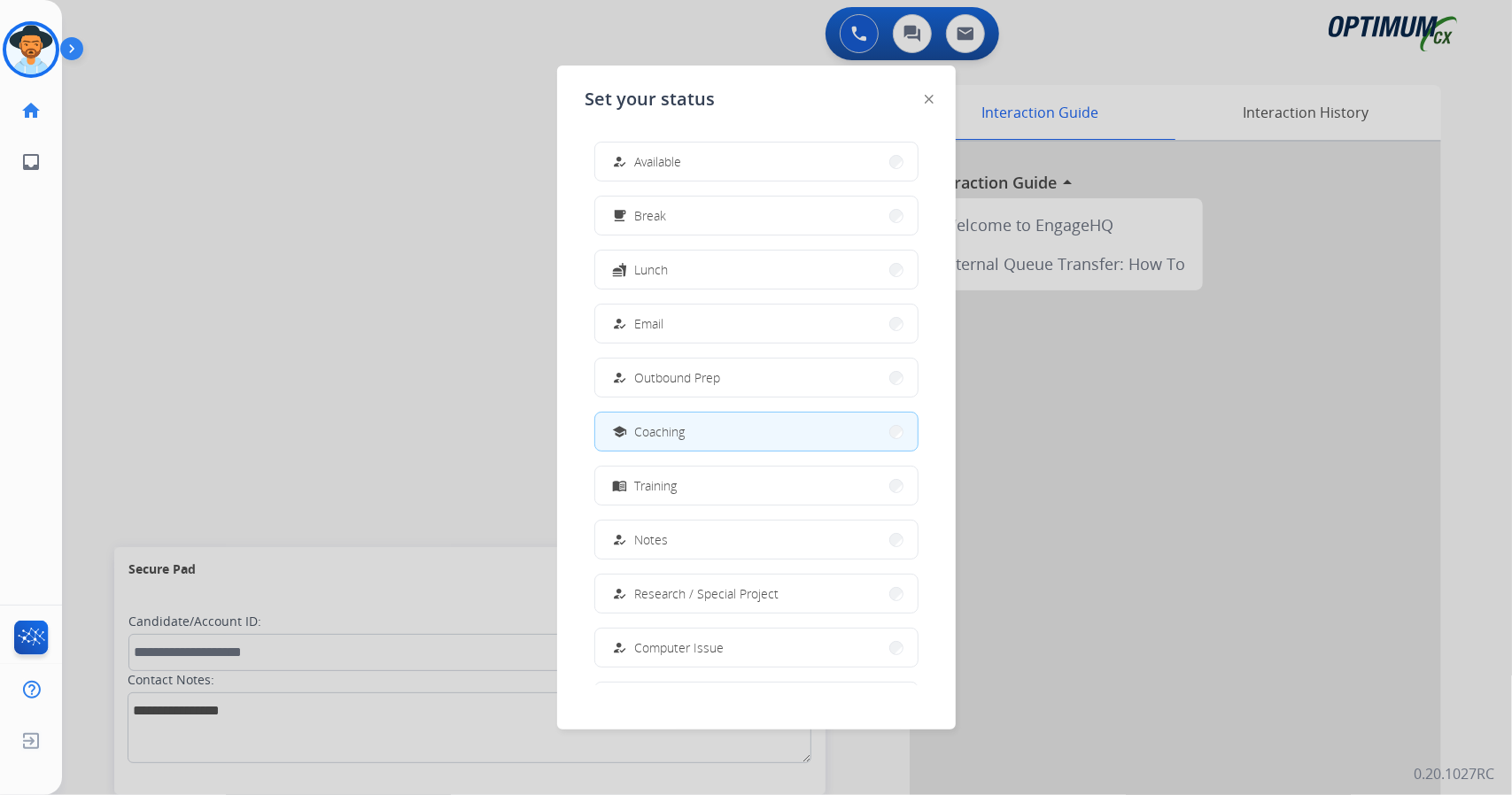
click at [460, 438] on div at bounding box center [756, 398] width 1512 height 795
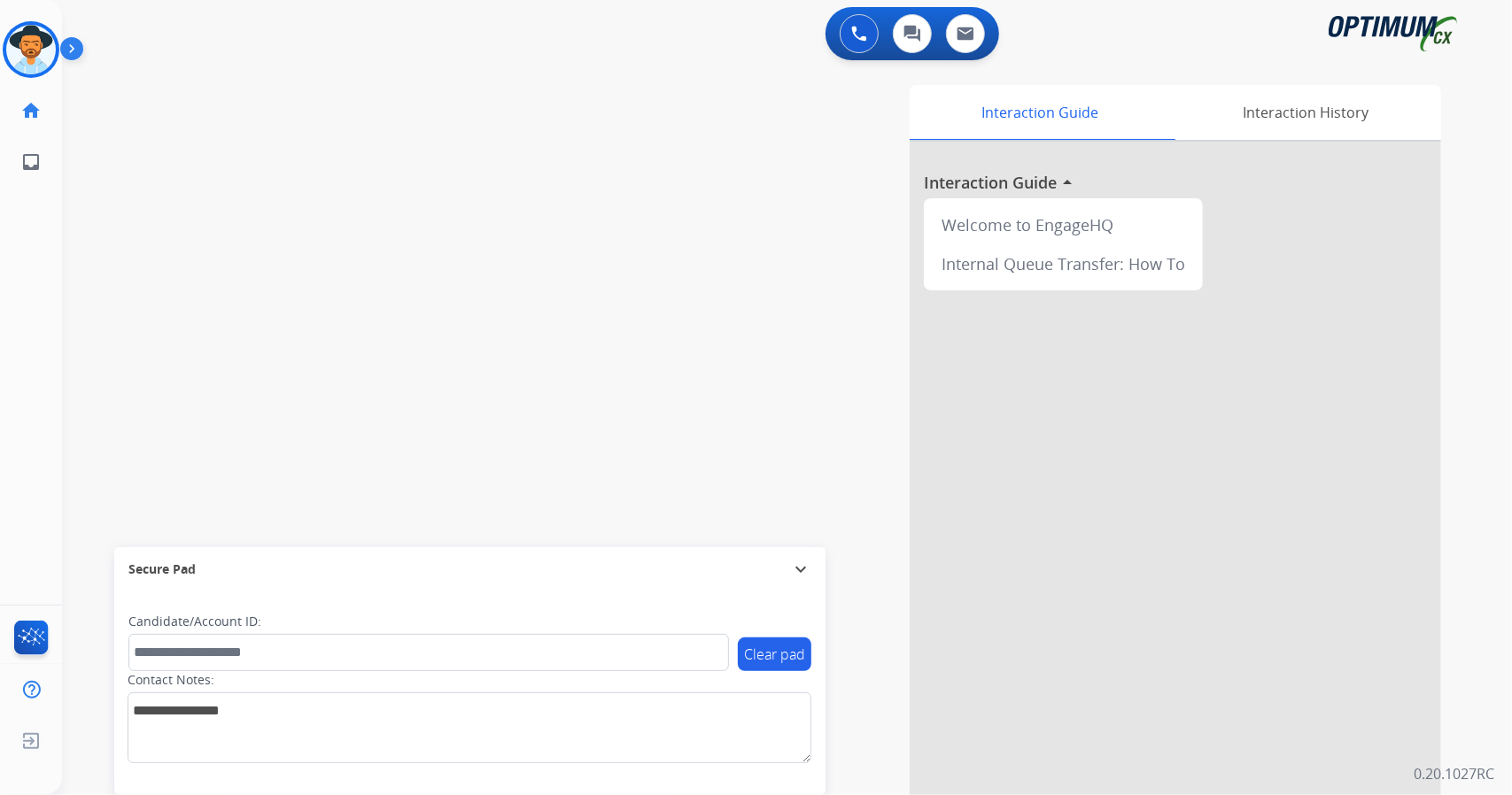
click at [83, 345] on div "swap_horiz Break voice bridge close_fullscreen Connect 3-Way Call merge_type Se…" at bounding box center [766, 433] width 1408 height 739
click at [333, 132] on div "swap_horiz Break voice bridge close_fullscreen Connect 3-Way Call merge_type Se…" at bounding box center [766, 433] width 1408 height 739
click at [32, 43] on img at bounding box center [31, 50] width 50 height 50
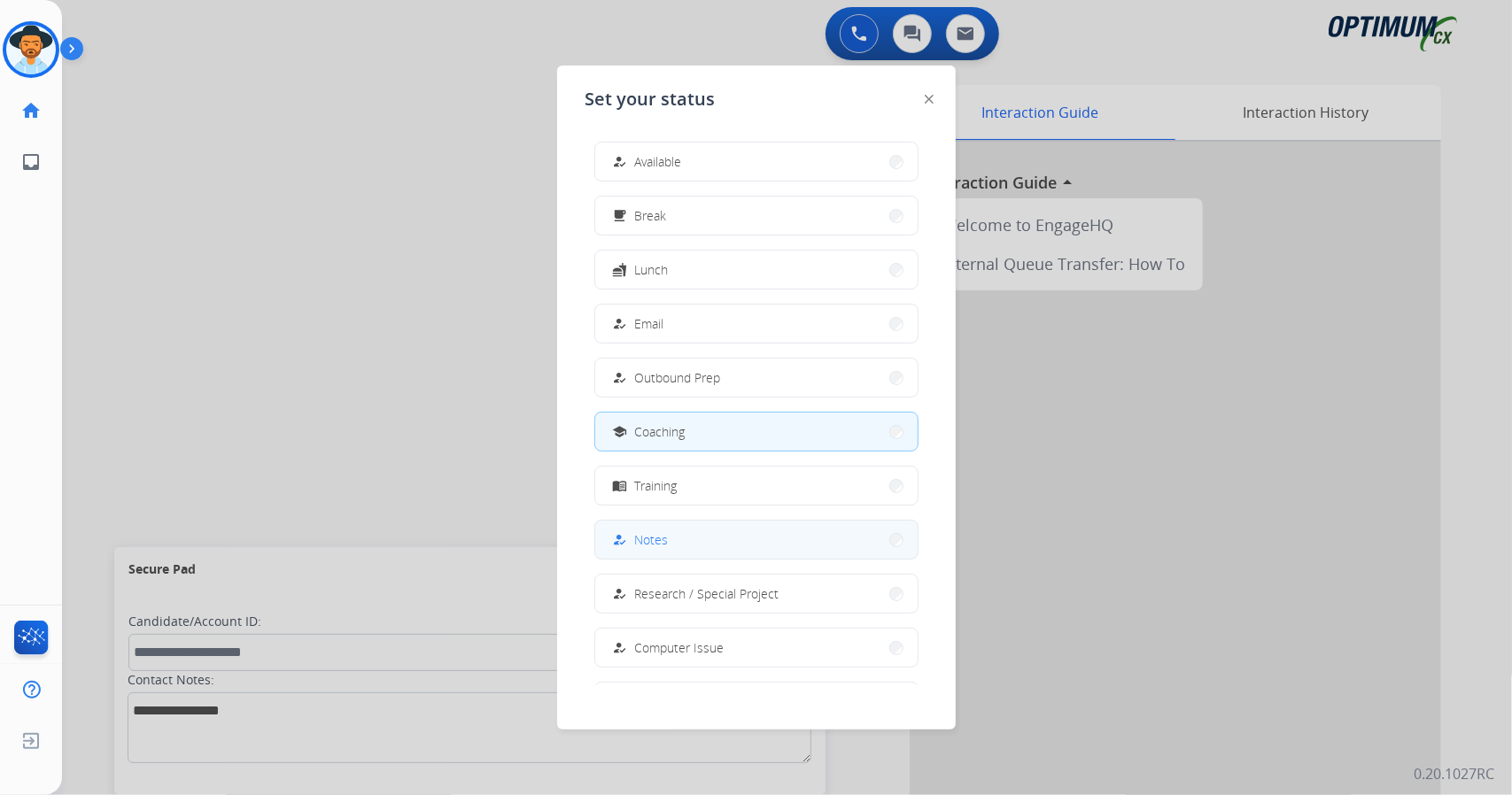
scroll to position [166, 0]
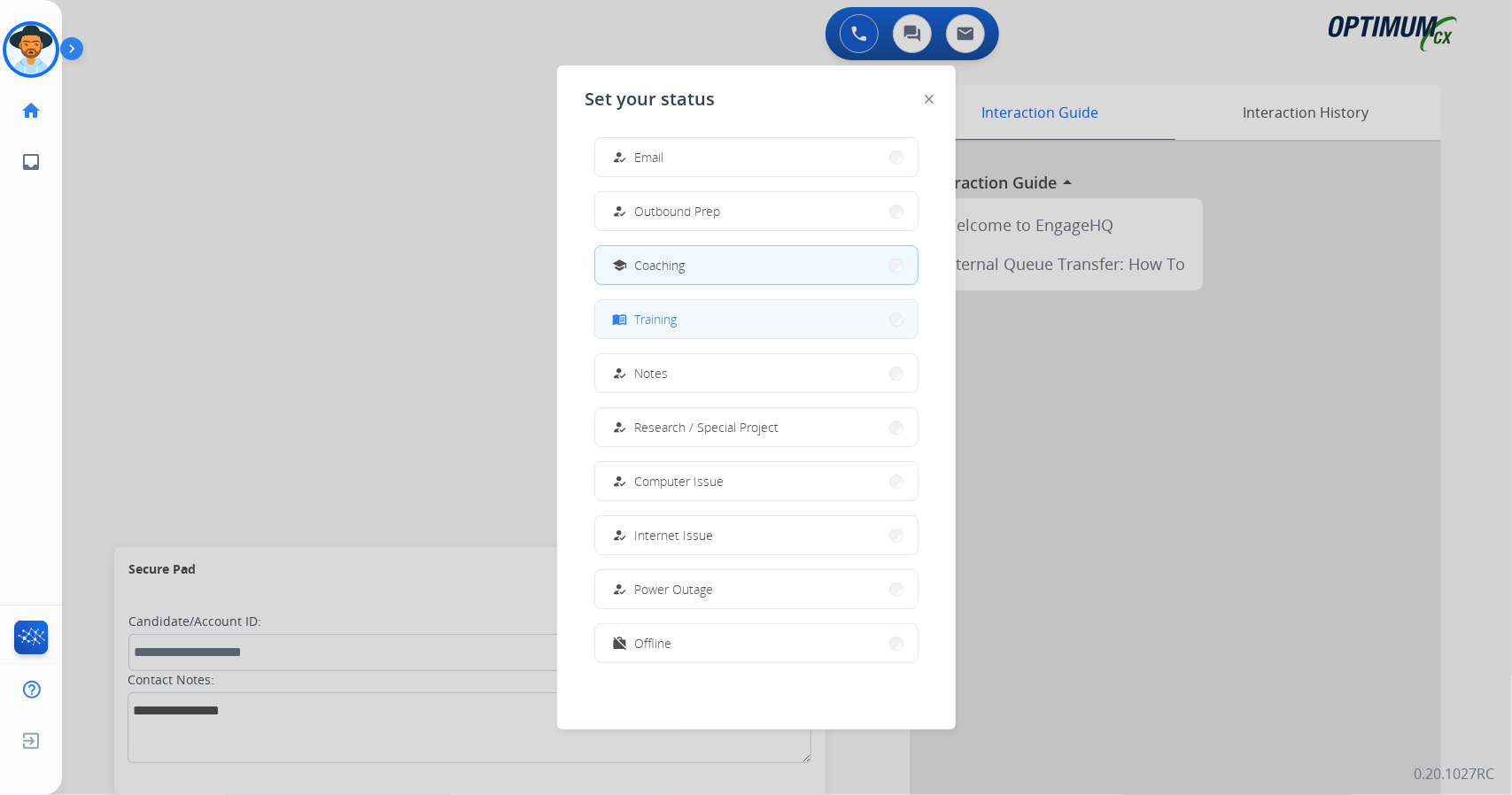
click at [706, 328] on button "menu_book Training" at bounding box center [756, 319] width 323 height 38
